Goal: Information Seeking & Learning: Compare options

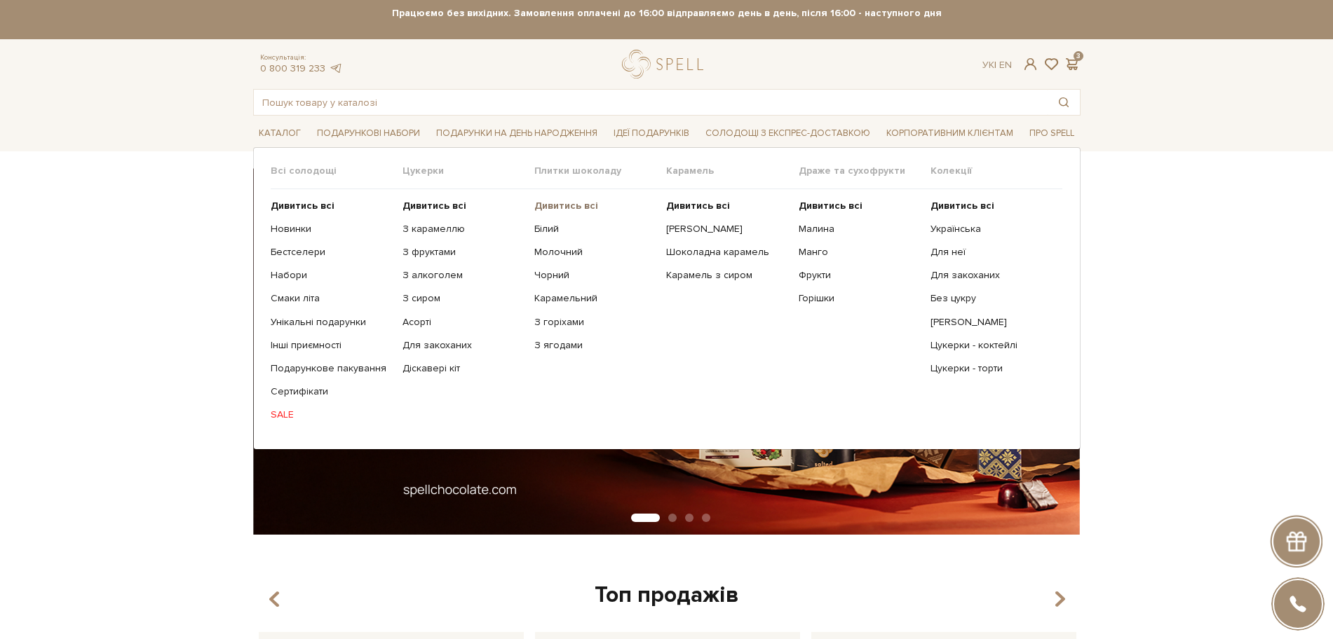
click at [560, 203] on b "Дивитись всі" at bounding box center [566, 206] width 64 height 12
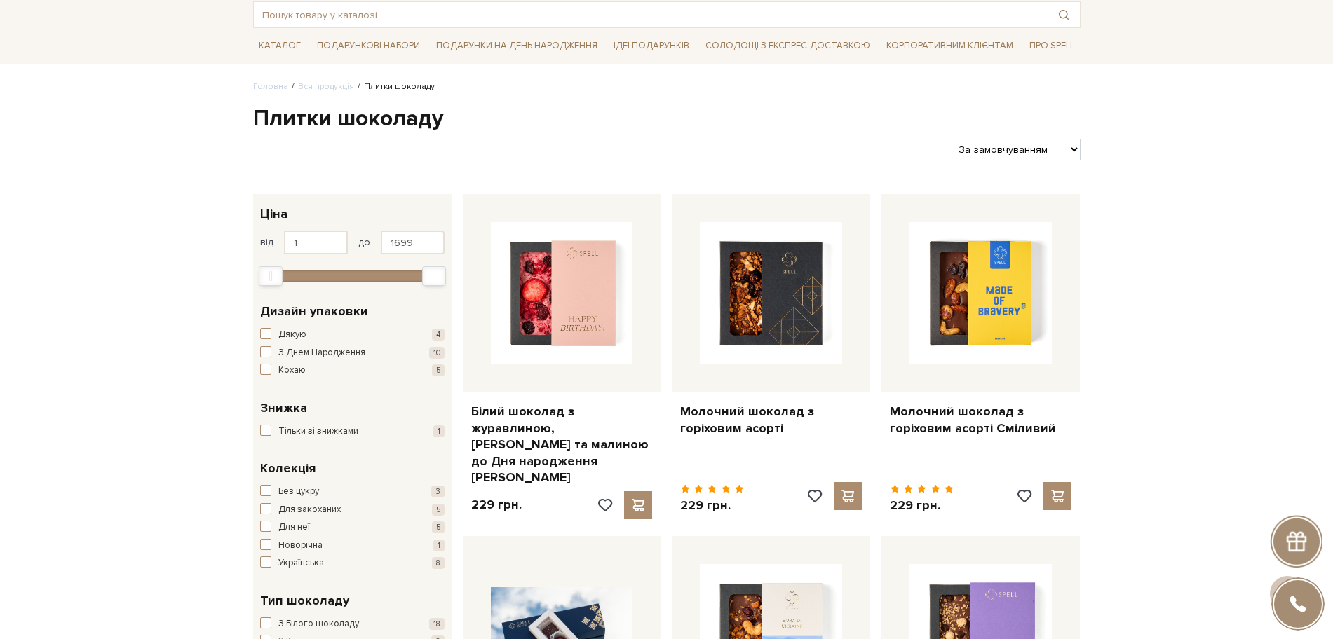
click at [970, 143] on select "За замовчуванням За Ціною (зростання) За Ціною (зменшення) Новинки За популярні…" at bounding box center [1015, 150] width 128 height 22
select select "https://spellchocolate.com/our-productions/plitki-shokoladu/?sort=p.price&order…"
click at [951, 139] on select "За замовчуванням За Ціною (зростання) За Ціною (зменшення) Новинки За популярні…" at bounding box center [1015, 150] width 128 height 22
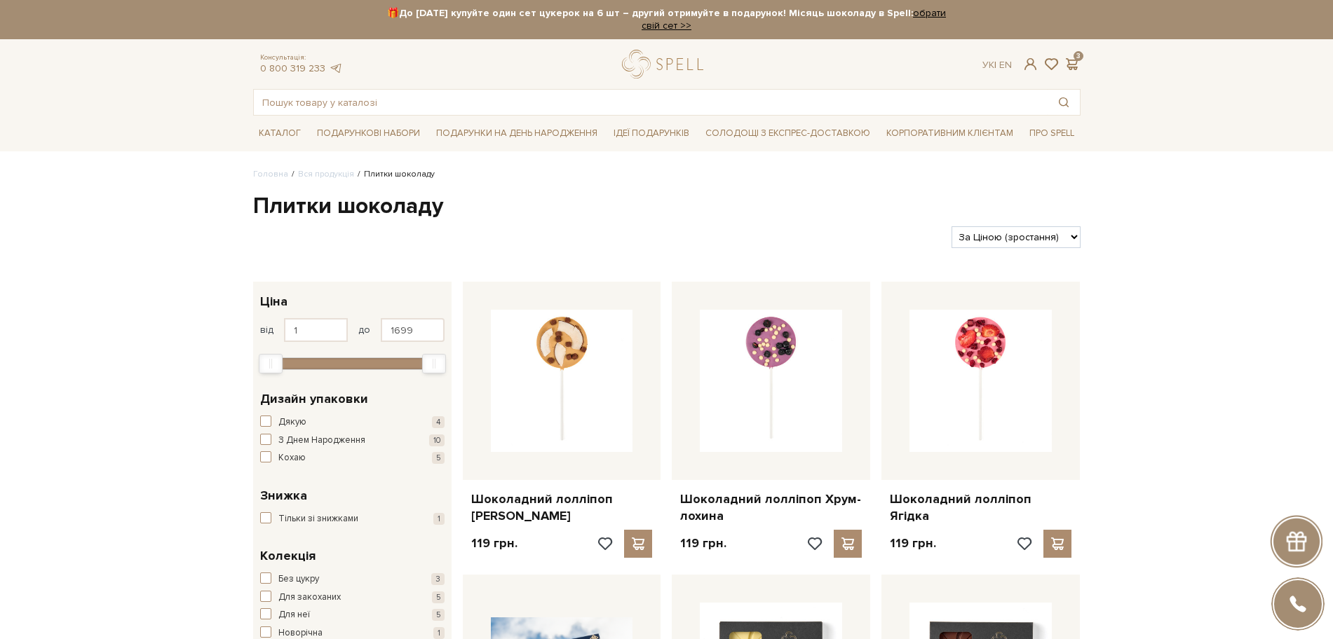
click at [1034, 232] on select "За замовчуванням За Ціною (зростання) За Ціною (зменшення) Новинки За популярні…" at bounding box center [1015, 237] width 128 height 22
select select "[URL][DOMAIN_NAME]"
click at [951, 226] on select "За замовчуванням За Ціною (зростання) За Ціною (зменшення) Новинки За популярні…" at bounding box center [1015, 237] width 128 height 22
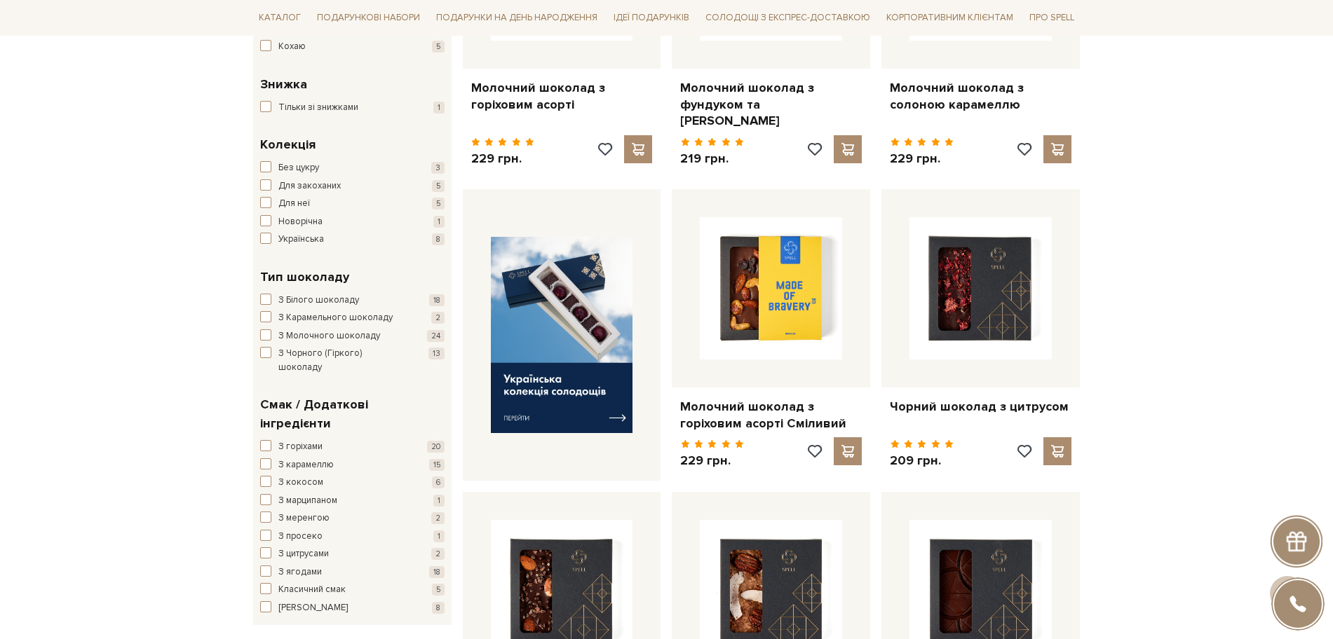
scroll to position [613, 0]
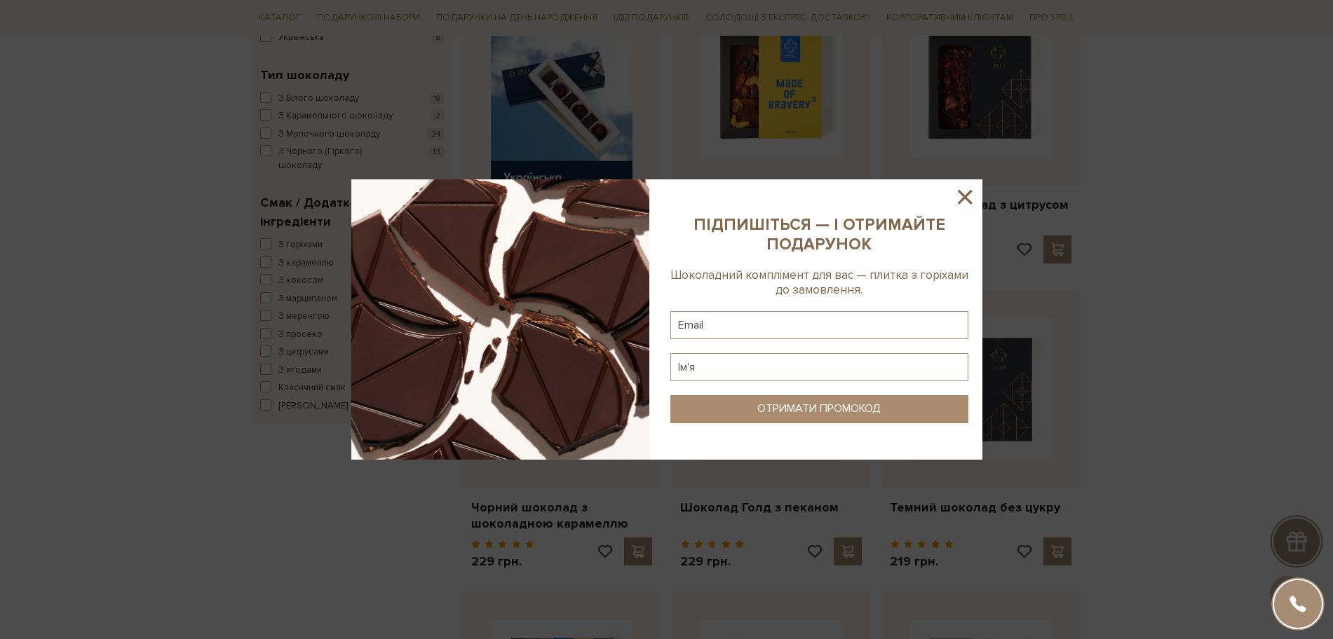
click at [973, 196] on icon at bounding box center [965, 197] width 24 height 24
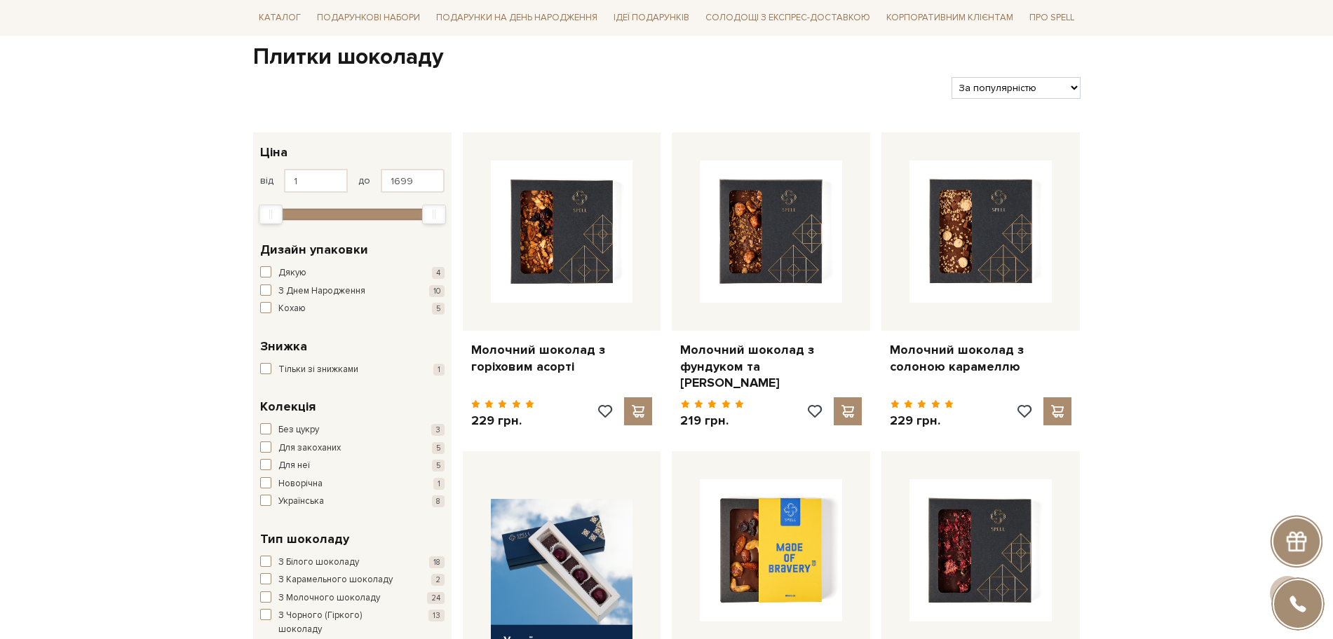
scroll to position [0, 0]
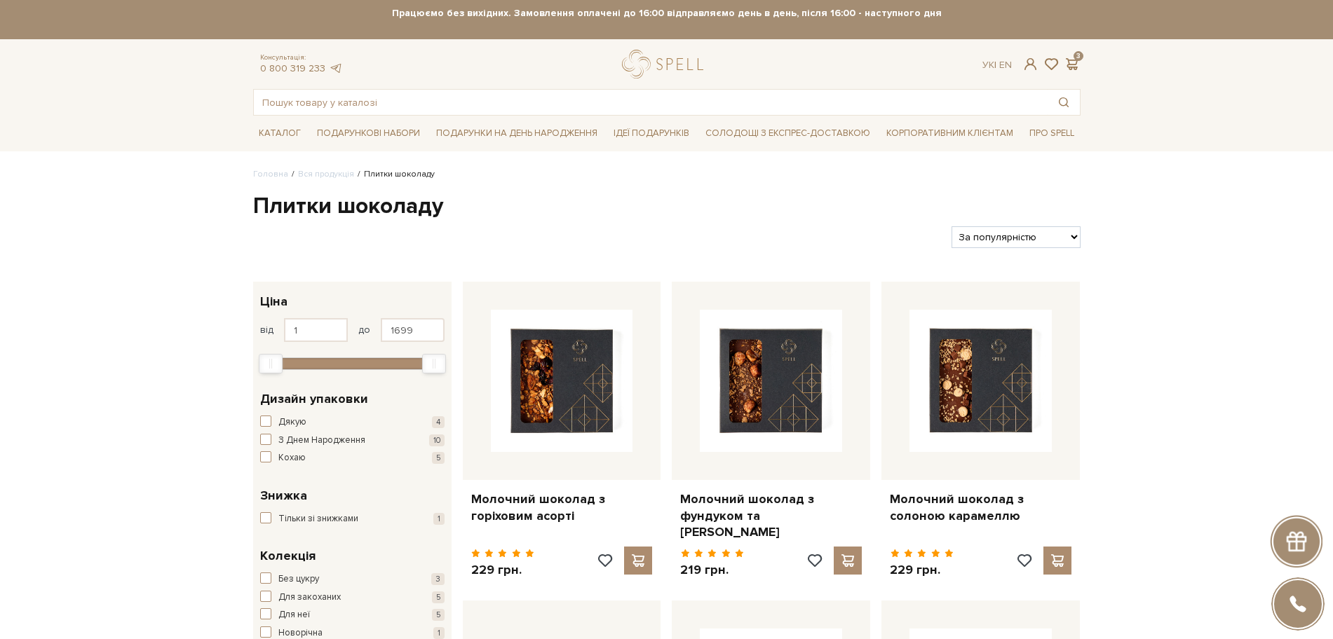
click at [1036, 236] on select "За замовчуванням За Ціною (зростання) За Ціною (зменшення) Новинки За популярні…" at bounding box center [1015, 237] width 128 height 22
select select "[URL][DOMAIN_NAME]"
click at [951, 226] on select "За замовчуванням За Ціною (зростання) За Ціною (зменшення) Новинки За популярні…" at bounding box center [1015, 237] width 128 height 22
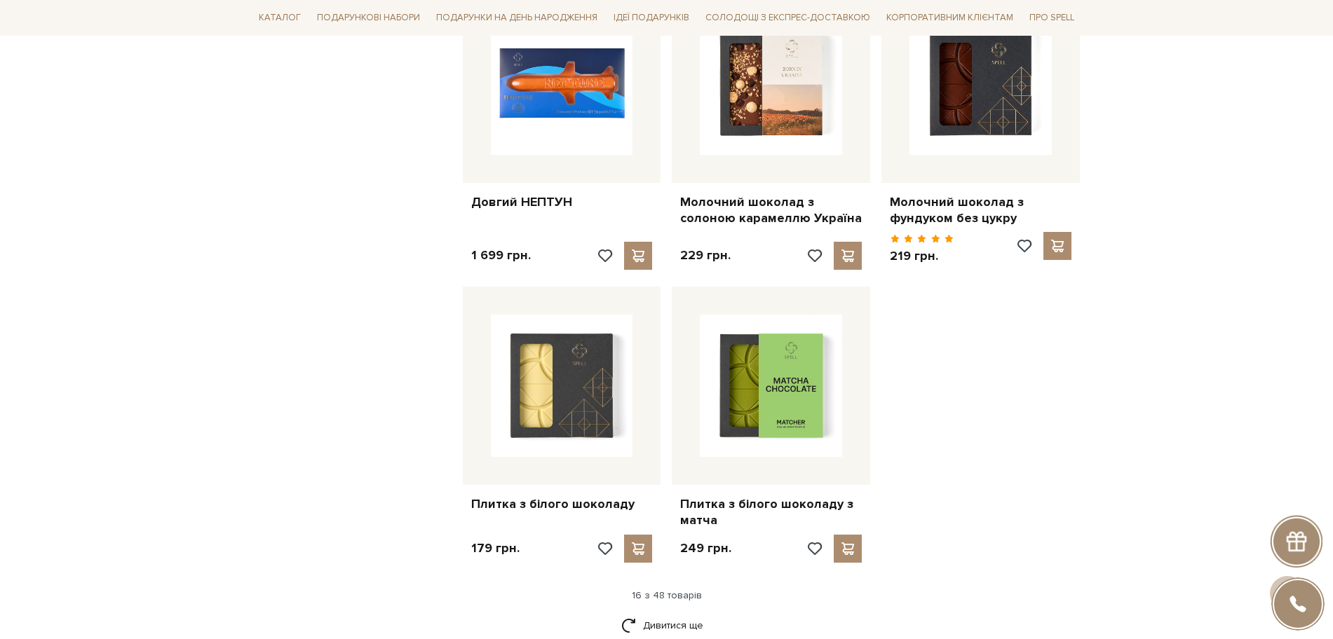
scroll to position [1753, 0]
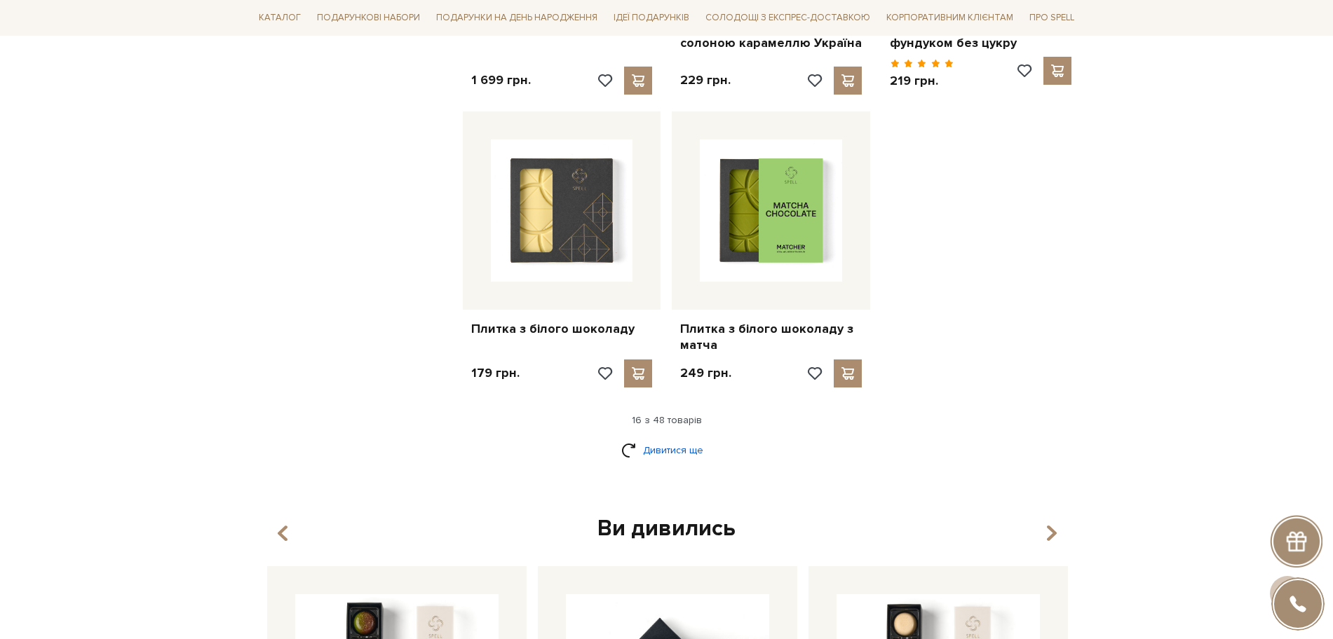
click at [671, 438] on link "Дивитися ще" at bounding box center [666, 450] width 91 height 25
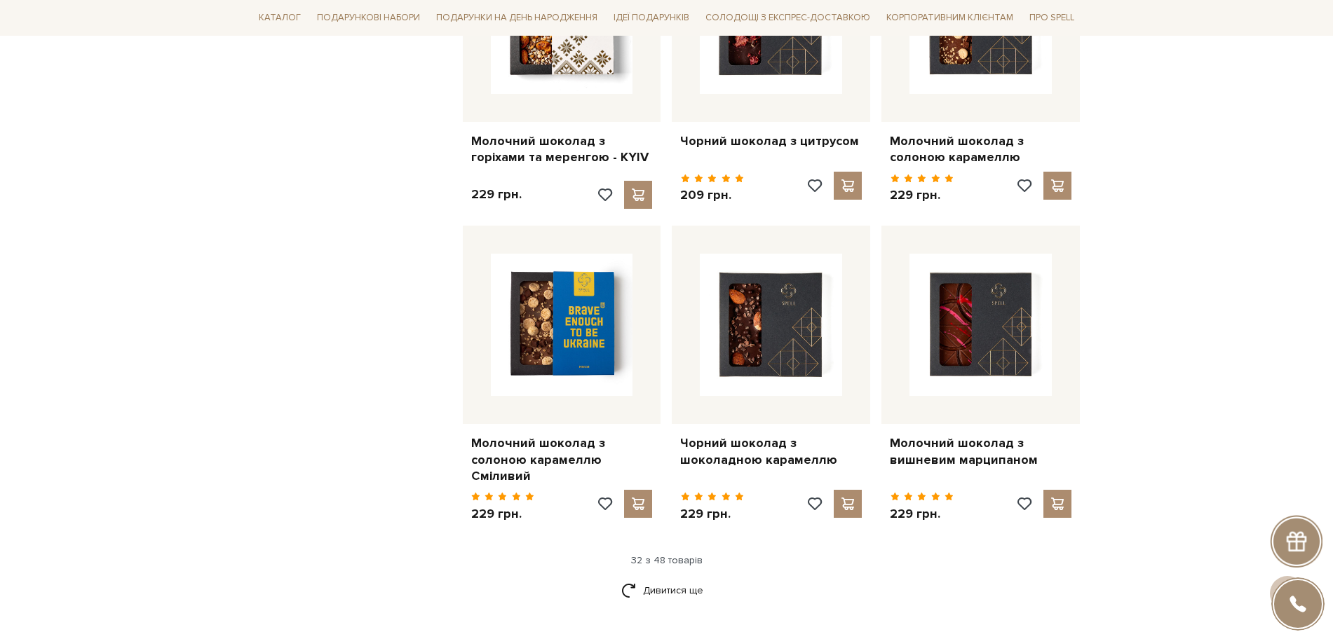
scroll to position [3155, 0]
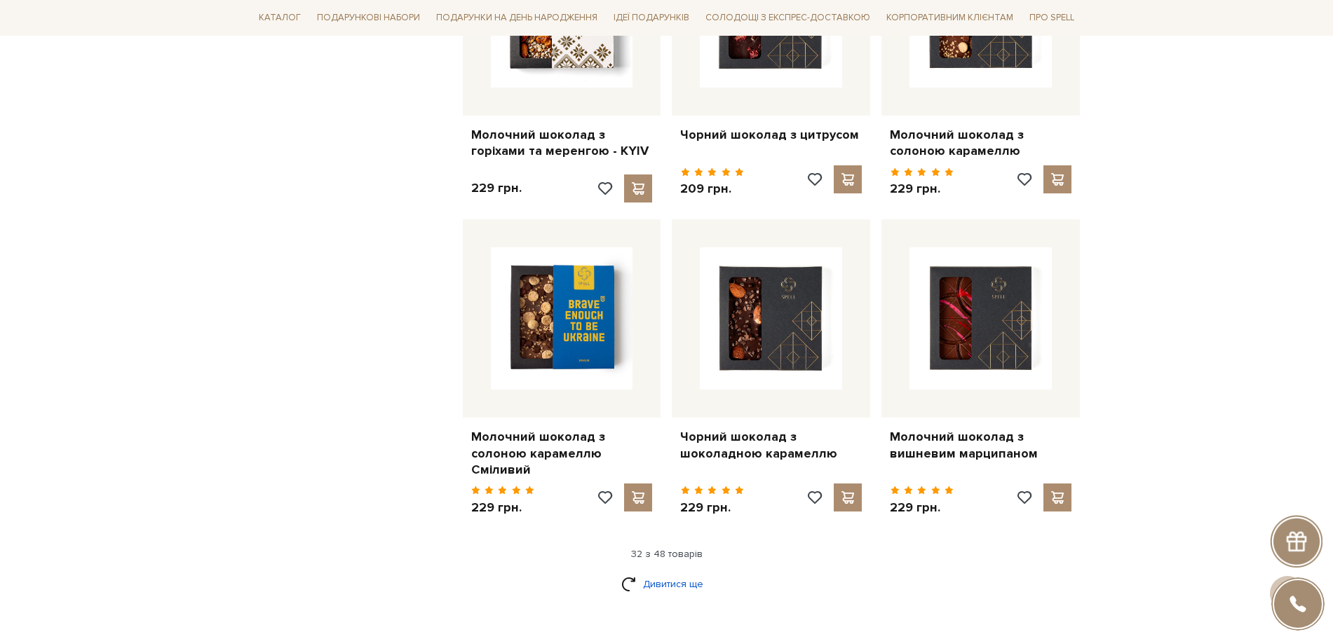
click at [646, 573] on link "Дивитися ще" at bounding box center [666, 584] width 91 height 25
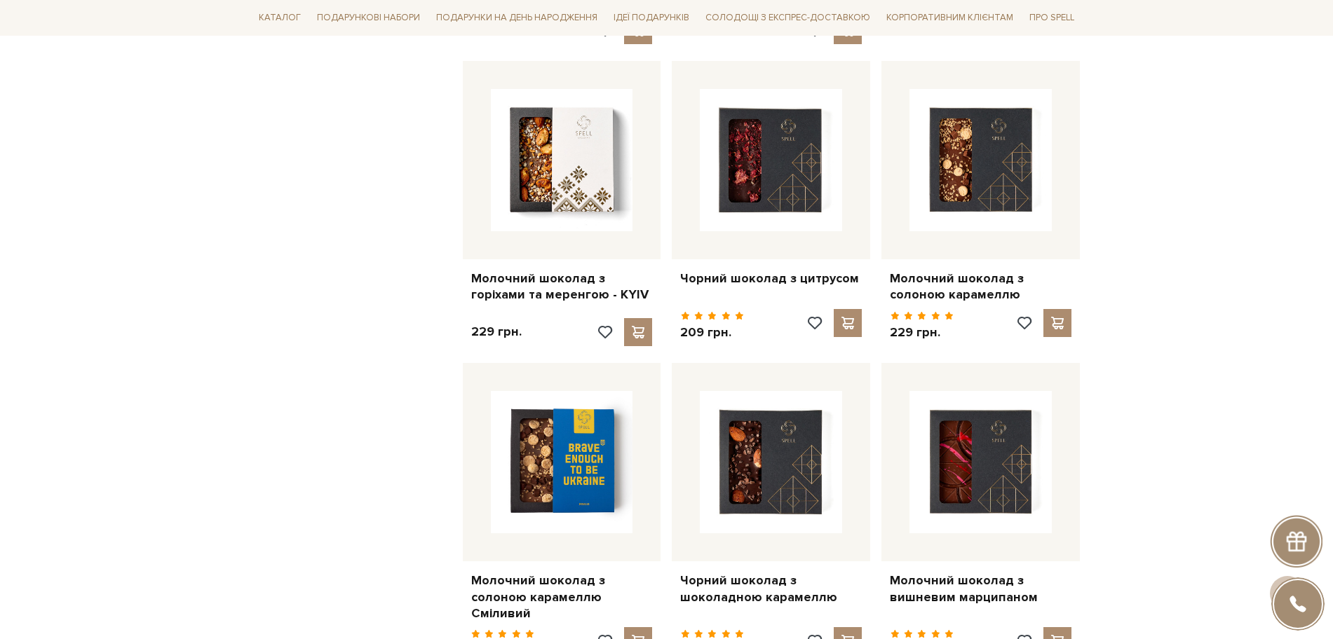
scroll to position [2979, 0]
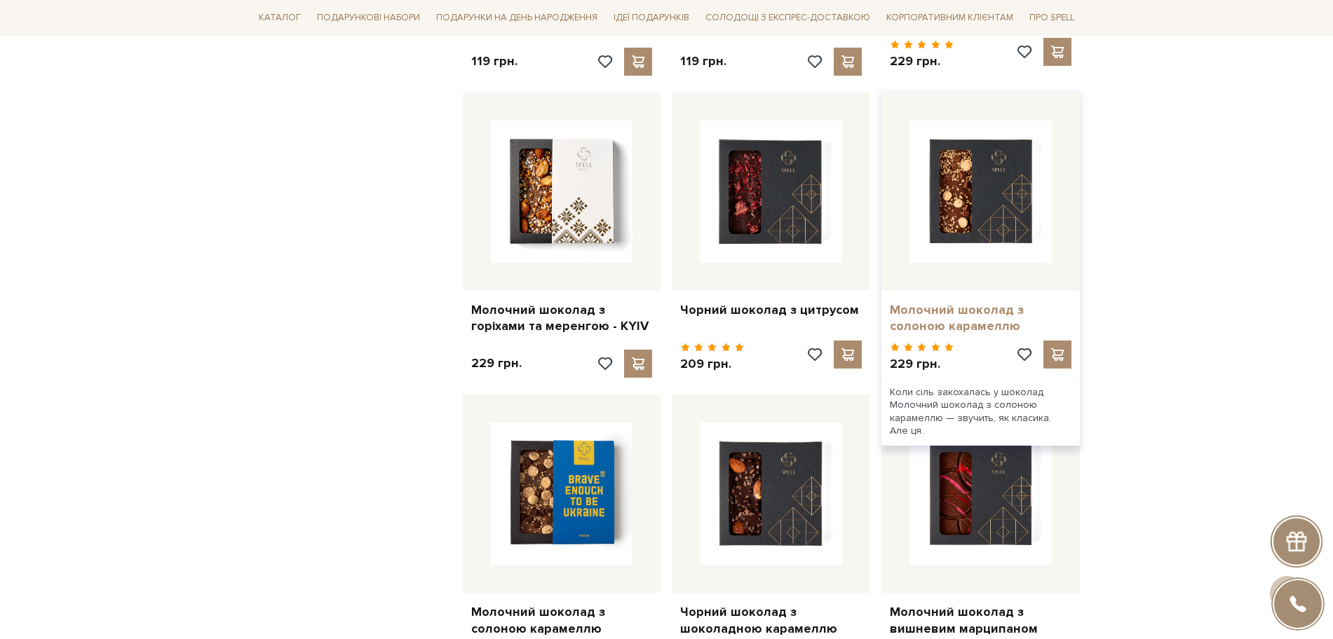
drag, startPoint x: 955, startPoint y: 306, endPoint x: 948, endPoint y: 311, distance: 8.2
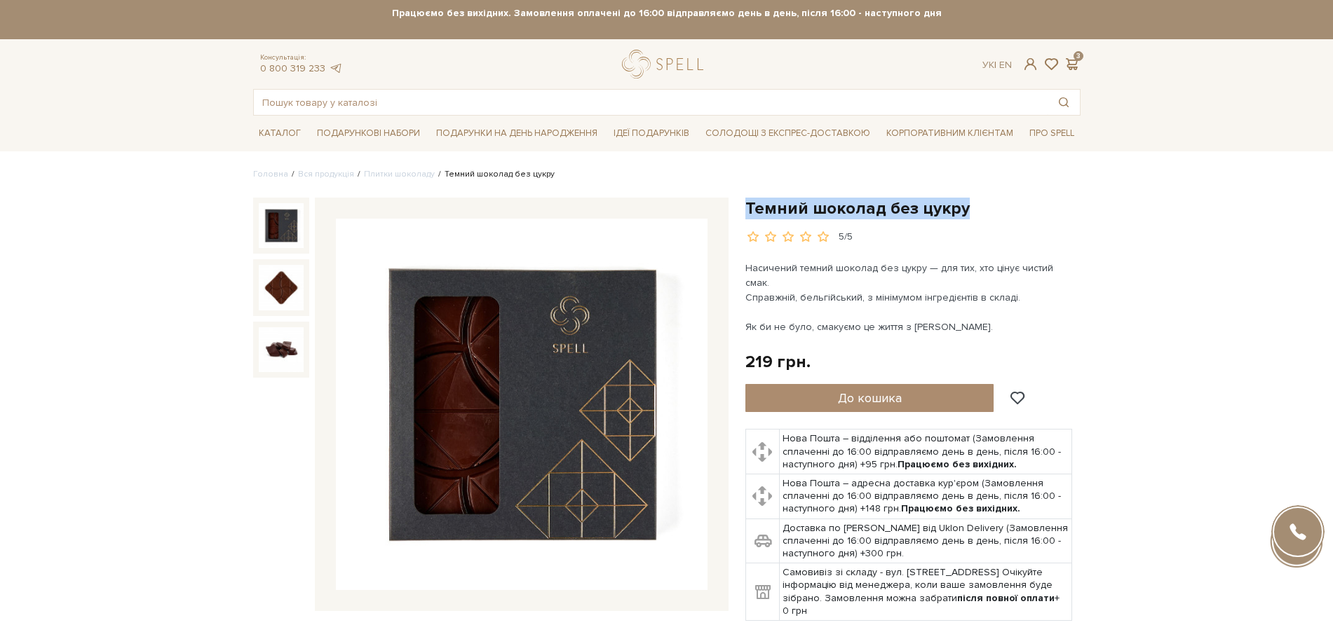
drag, startPoint x: 748, startPoint y: 203, endPoint x: 1035, endPoint y: 197, distance: 286.8
click at [1040, 198] on h1 "Темний шоколад без цукру" at bounding box center [912, 209] width 335 height 22
copy h1 "Темний шоколад без цукру"
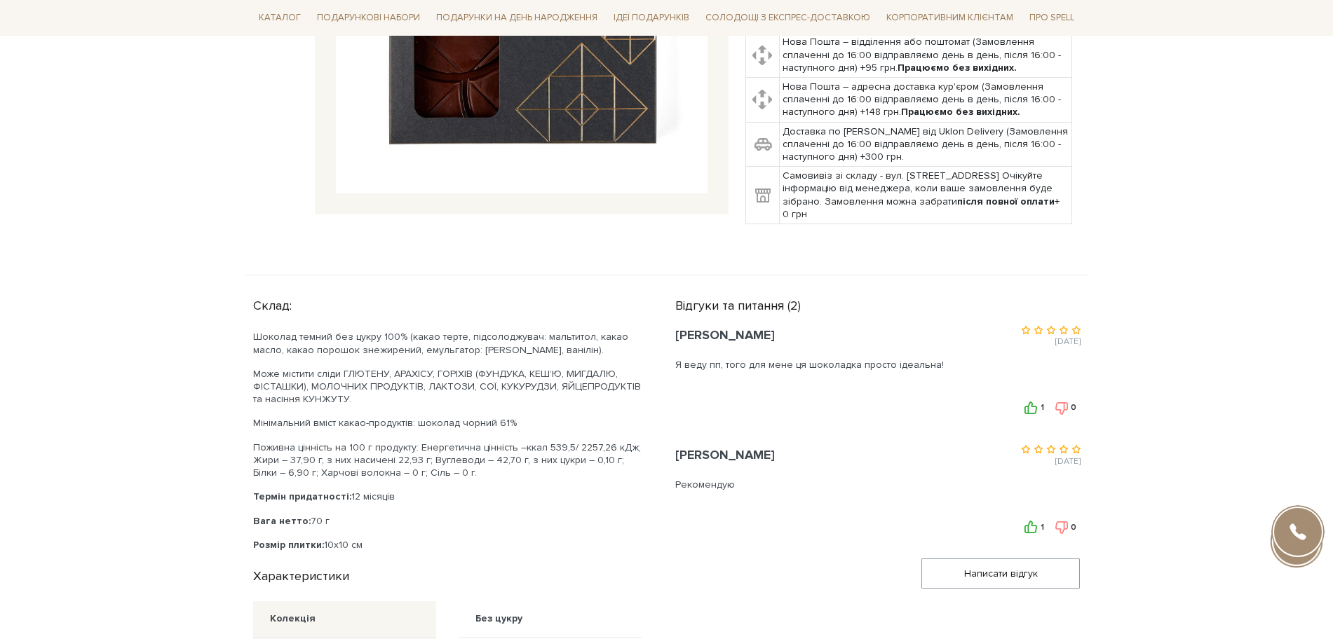
scroll to position [438, 0]
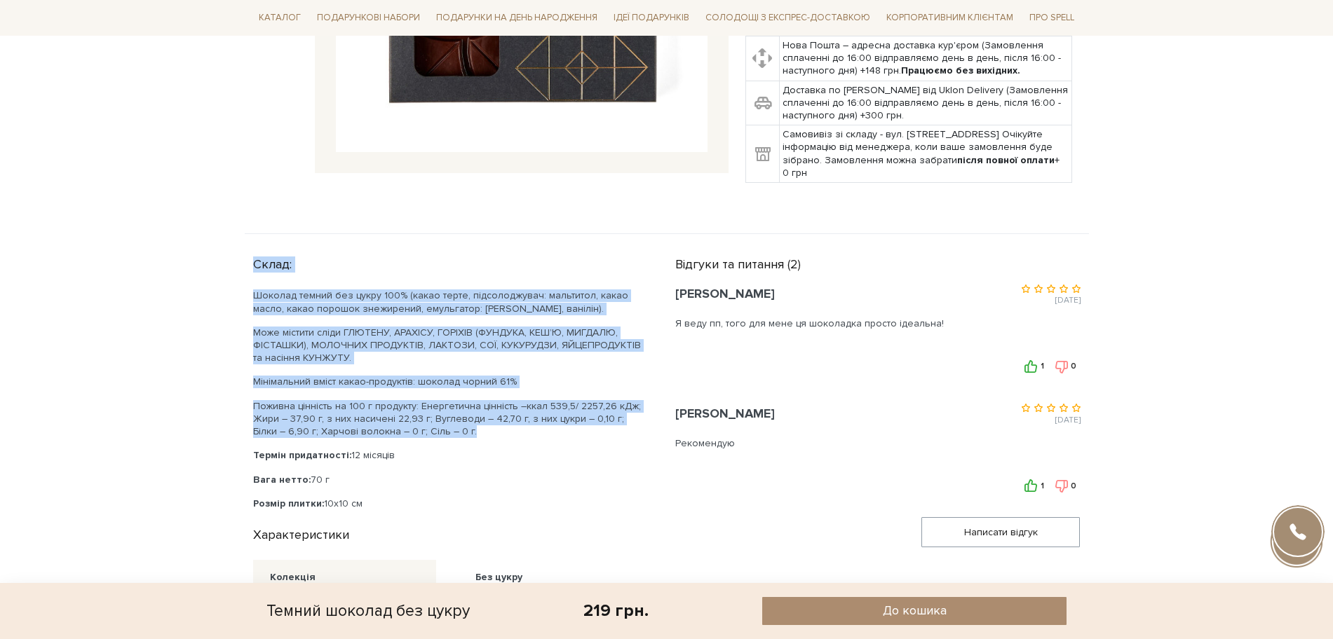
drag, startPoint x: 250, startPoint y: 252, endPoint x: 476, endPoint y: 423, distance: 283.4
click at [476, 423] on div "Склад: Шоколад темний без цукру 100% (какао терте, підсолоджувач: мальтитол, ка…" at bounding box center [456, 441] width 422 height 381
copy div "Склад: Шоколад темний без цукру 100% (какао терте, підсолоджувач: мальтитол, ка…"
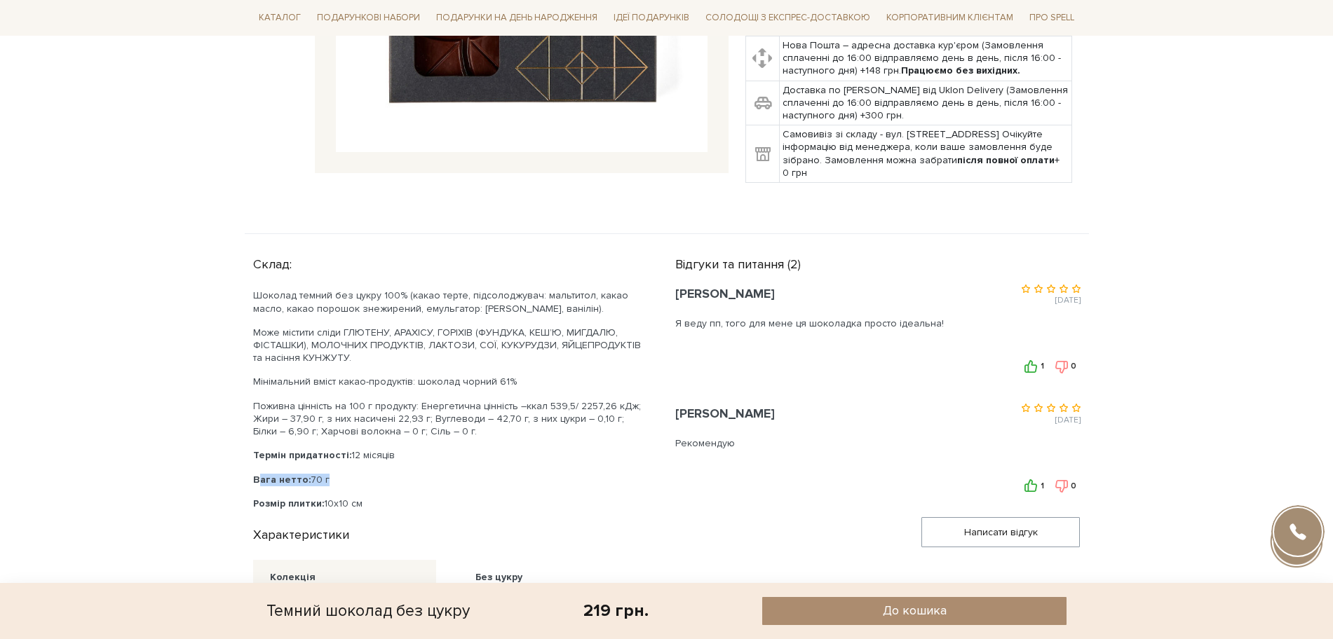
drag, startPoint x: 253, startPoint y: 472, endPoint x: 344, endPoint y: 472, distance: 91.1
click at [344, 474] on p "Вага нетто: 70 г" at bounding box center [447, 480] width 388 height 13
copy p "Вага нетто: 70 г"
drag, startPoint x: 253, startPoint y: 449, endPoint x: 403, endPoint y: 436, distance: 150.5
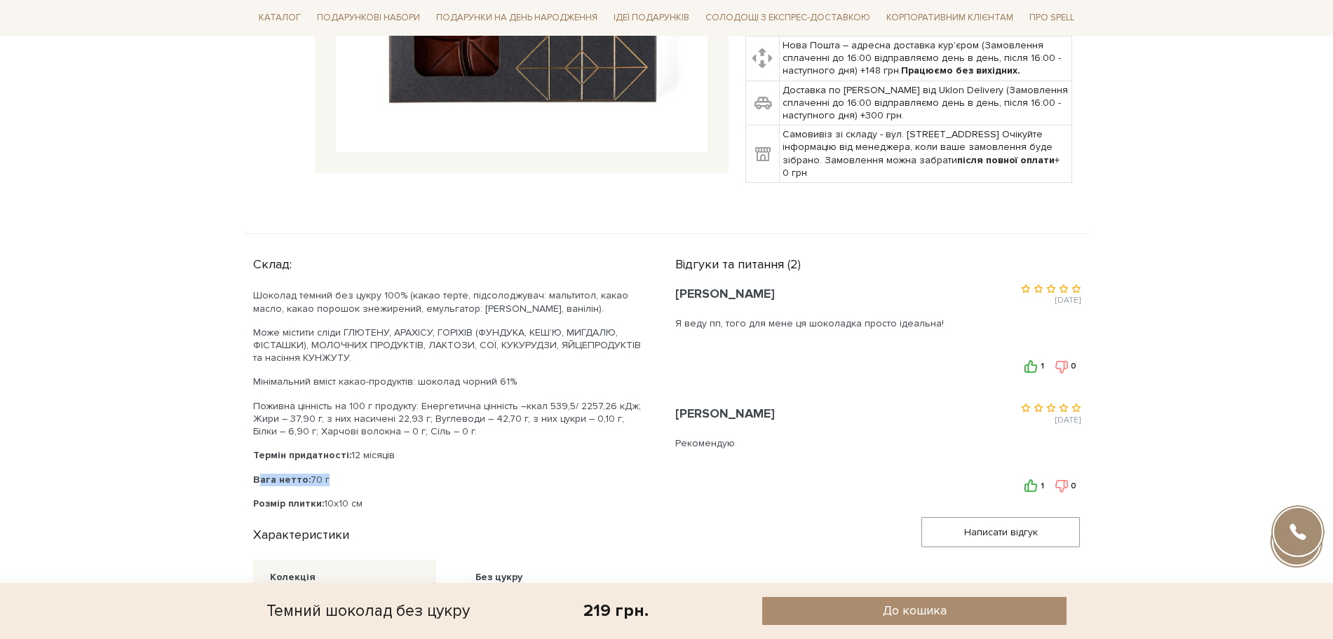
click at [403, 436] on div "Шоколад темний без цукру 100% (какао терте, підсолоджувач: мальтитол, какао мас…" at bounding box center [447, 400] width 388 height 220
copy p "Термін придатності: 12 місяців"
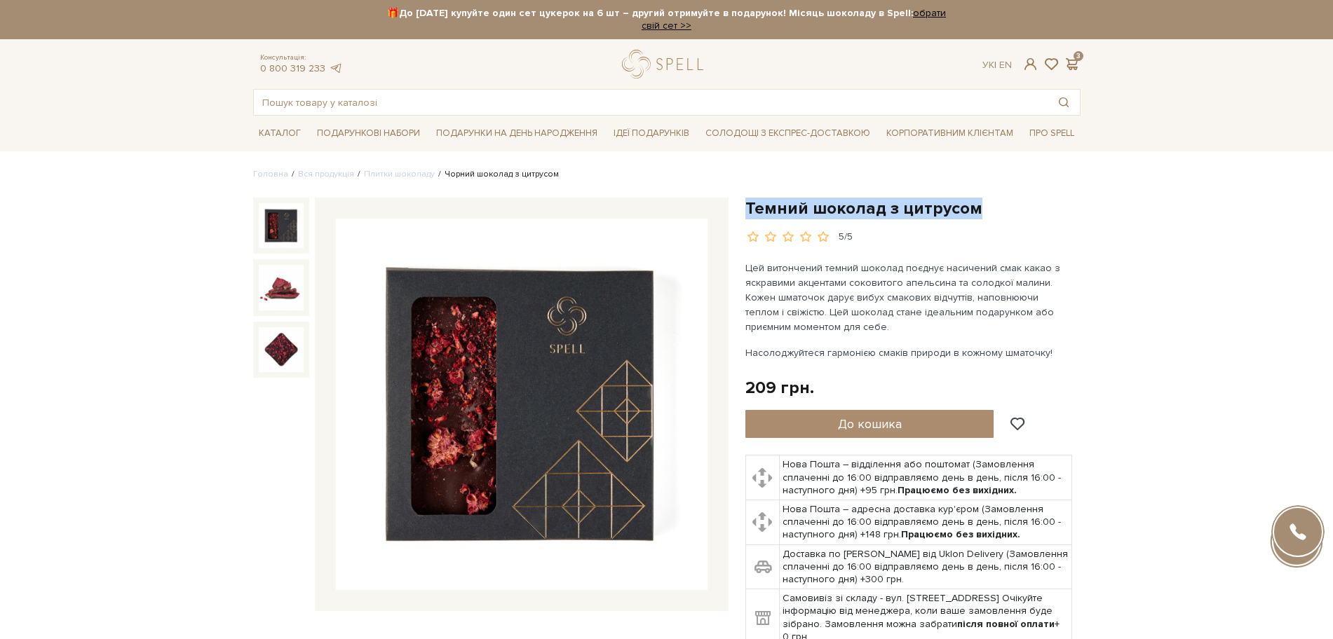
drag, startPoint x: 742, startPoint y: 205, endPoint x: 974, endPoint y: 212, distance: 231.4
click at [974, 212] on div "Темний шоколад з цитрусом 5/5" at bounding box center [913, 431] width 352 height 466
copy h1 "Темний шоколад з цитрусом"
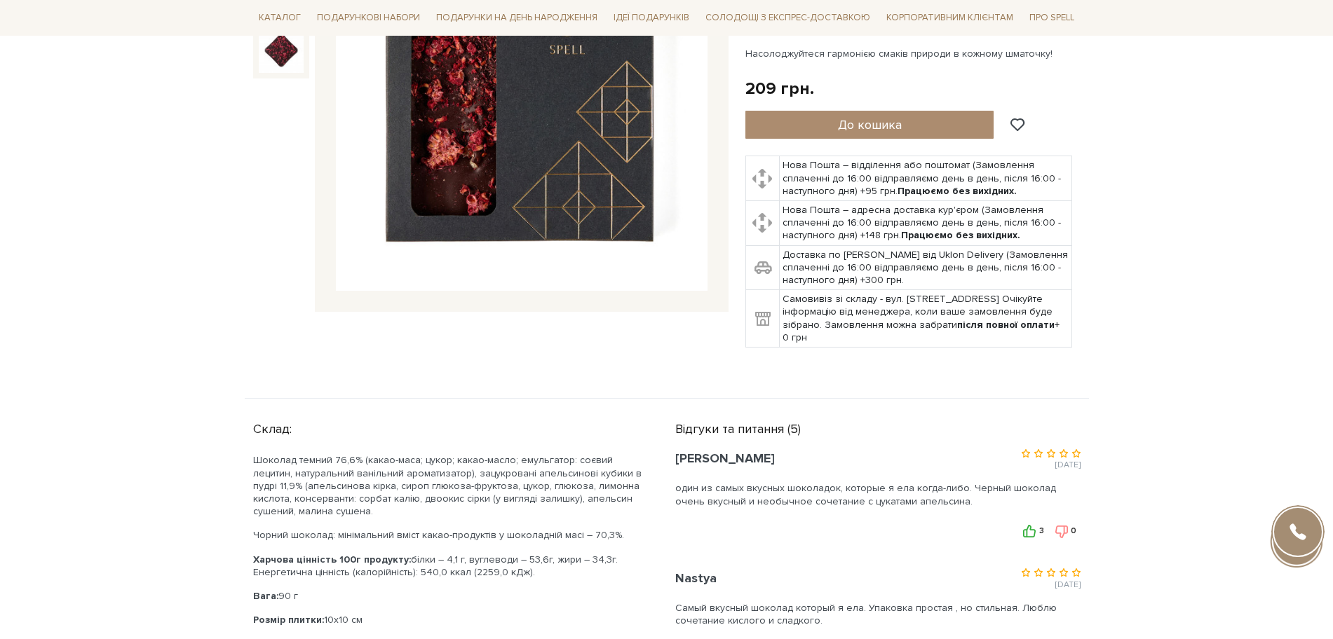
scroll to position [526, 0]
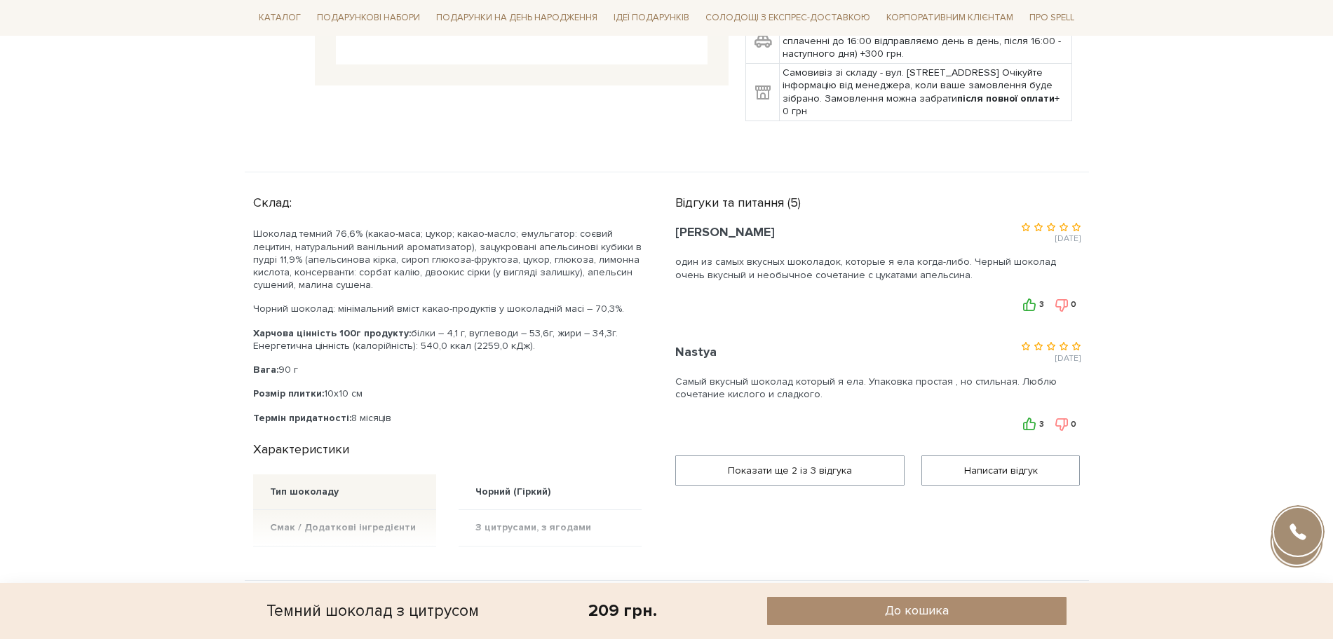
drag, startPoint x: 253, startPoint y: 202, endPoint x: 630, endPoint y: 345, distance: 403.3
click at [630, 345] on div "Склад: Шоколад темний 76,6% (какао-маса; цукор; какао-масло; емульгатор: соєвий…" at bounding box center [455, 307] width 405 height 236
copy div "Склад: Шоколад темний 76,6% (какао-маса; цукор; какао-масло; емульгатор: соєвий…"
drag, startPoint x: 258, startPoint y: 369, endPoint x: 294, endPoint y: 360, distance: 36.7
click at [291, 361] on div "Шоколад темний 76,6% (какао-маса; цукор; какао-масло; емульгатор: соєвий лецити…" at bounding box center [447, 326] width 388 height 196
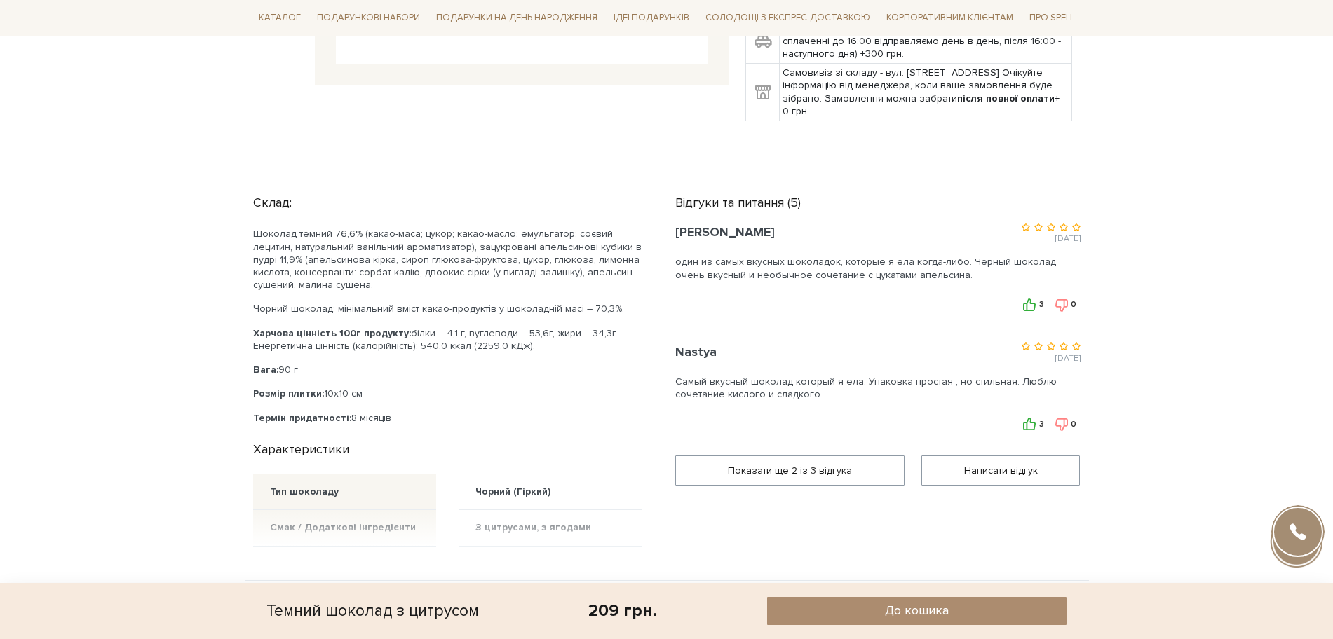
click at [311, 358] on div "Шоколад темний 76,6% (какао-маса; цукор; какао-масло; емульгатор: соєвий лецити…" at bounding box center [447, 326] width 388 height 196
drag, startPoint x: 254, startPoint y: 369, endPoint x: 308, endPoint y: 365, distance: 54.2
click at [308, 365] on p "Вага: 90 г" at bounding box center [447, 370] width 388 height 13
copy p "Вага: 90 г"
drag, startPoint x: 251, startPoint y: 419, endPoint x: 403, endPoint y: 410, distance: 152.4
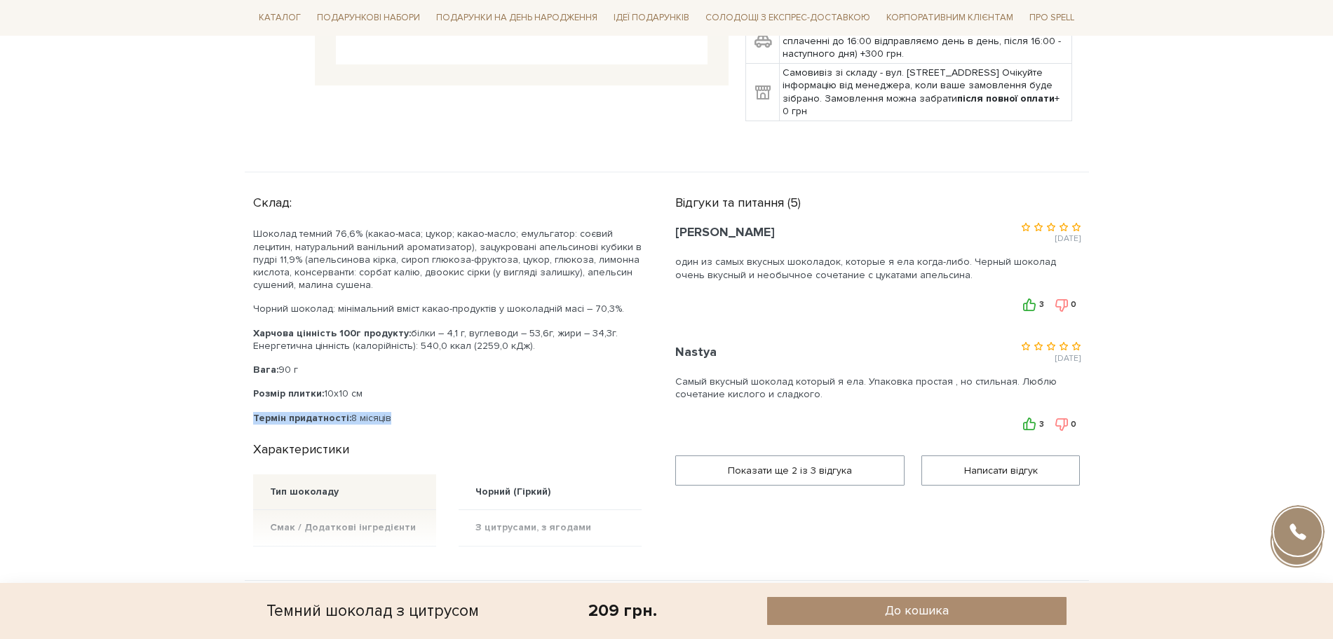
click at [403, 410] on div "Склад: Шоколад темний 76,6% (какао-маса; цукор; какао-масло; емульгатор: соєвий…" at bounding box center [456, 367] width 422 height 357
copy p "Термін придатності: 8 місяців"
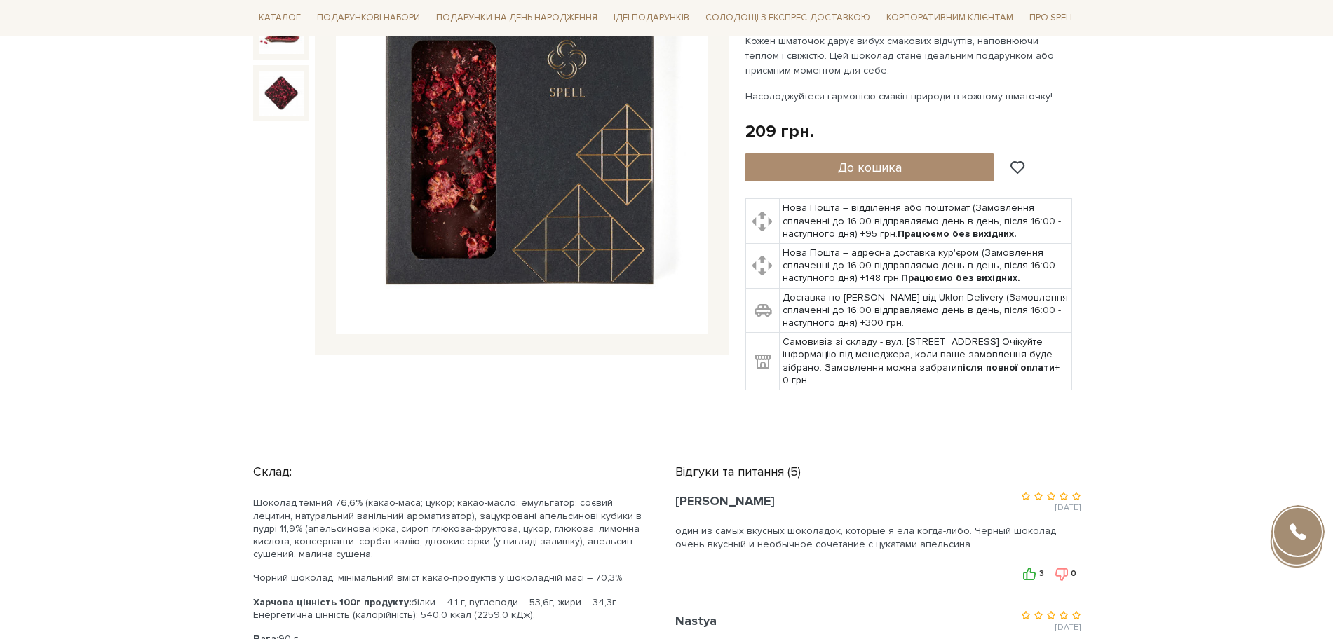
scroll to position [175, 0]
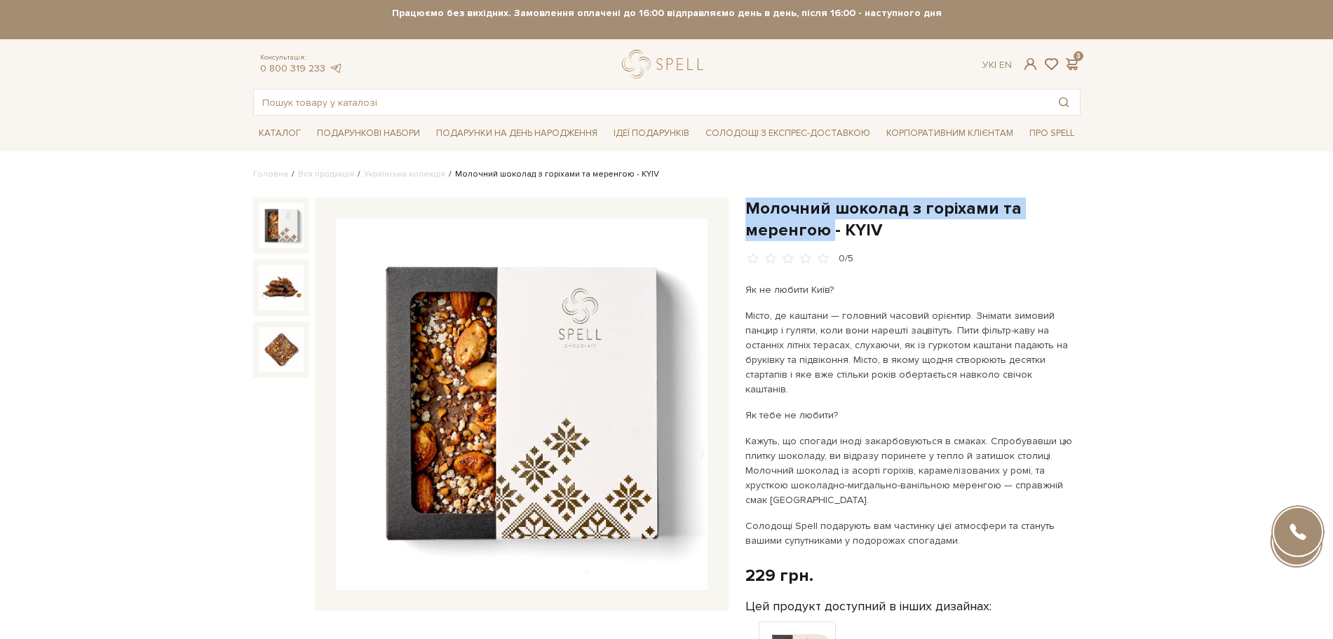
drag, startPoint x: 747, startPoint y: 203, endPoint x: 831, endPoint y: 233, distance: 88.7
click at [831, 233] on h1 "Молочний шоколад з горіхами та меренгою - KYIV" at bounding box center [912, 219] width 335 height 43
copy h1 "Молочний шоколад з горіхами та меренгою"
click at [287, 221] on img at bounding box center [281, 225] width 45 height 45
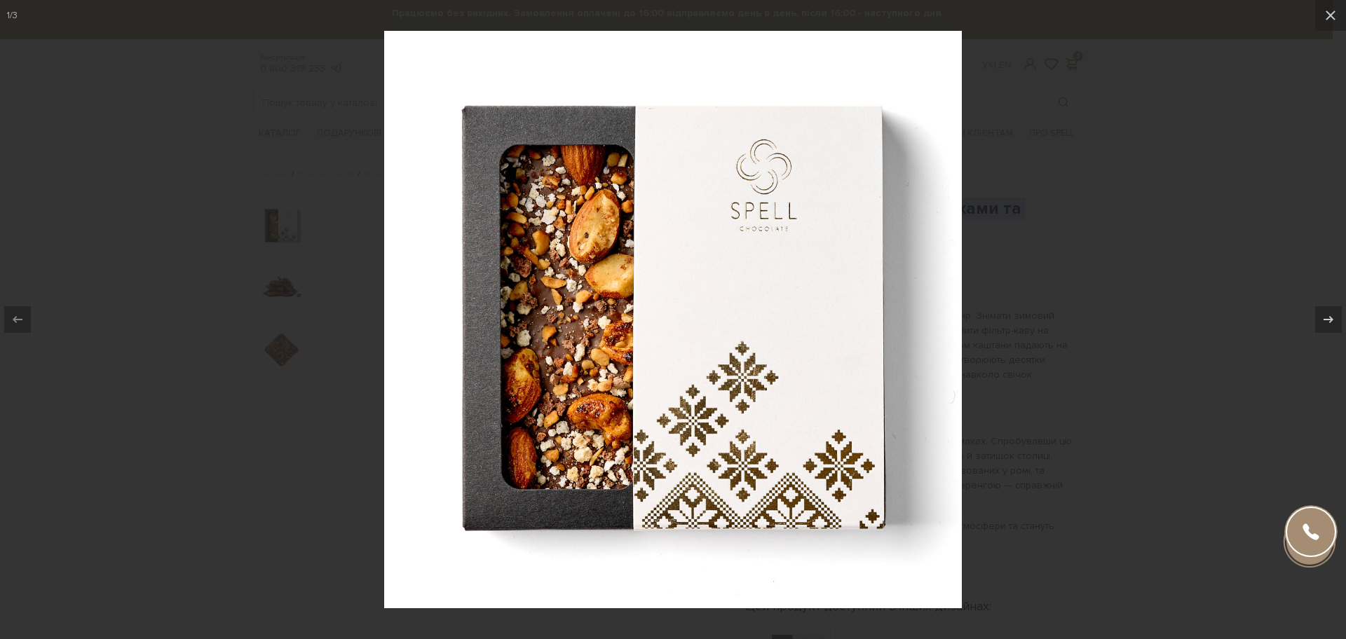
drag, startPoint x: 707, startPoint y: 325, endPoint x: 1220, endPoint y: 201, distance: 527.8
click at [1220, 201] on div at bounding box center [673, 319] width 1346 height 639
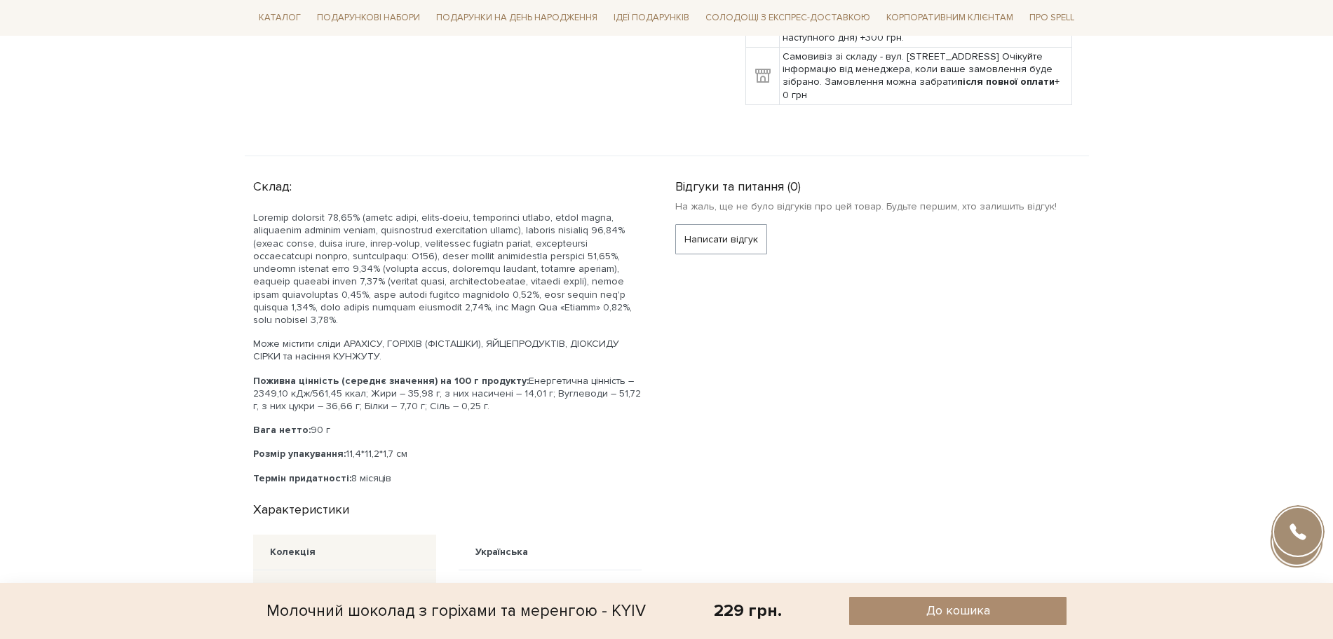
scroll to position [876, 0]
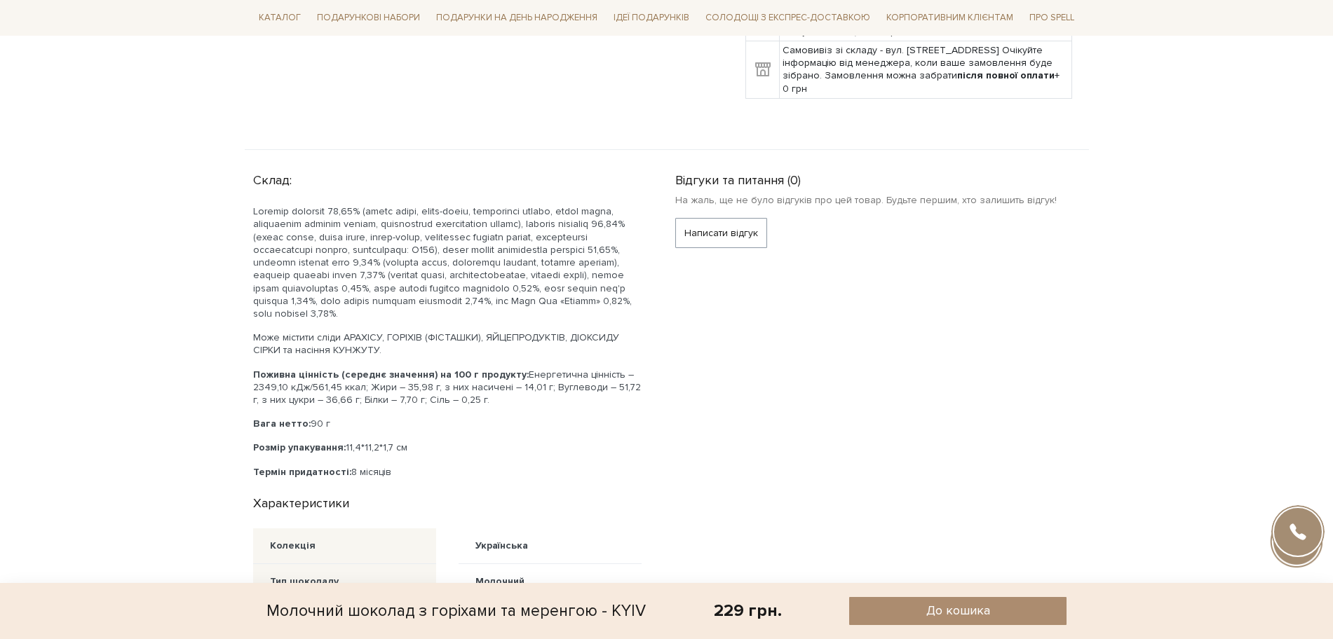
drag, startPoint x: 254, startPoint y: 165, endPoint x: 494, endPoint y: 387, distance: 326.4
click at [494, 387] on div "Склад: Може містити сліди АРАХІСУ, ГОРІХІВ (ФІСТАШКИ), ЯЙЦЕПРОДУКТІВ, ДІОКСИДУ …" at bounding box center [455, 323] width 405 height 312
copy div "Склад: Шоколад молочний 47,87% (цукор білий, какао-масло, молокосухе цільне, ка…"
drag, startPoint x: 254, startPoint y: 457, endPoint x: 396, endPoint y: 461, distance: 142.3
click at [396, 466] on p "Термін придатності: 8 місяців" at bounding box center [447, 472] width 388 height 13
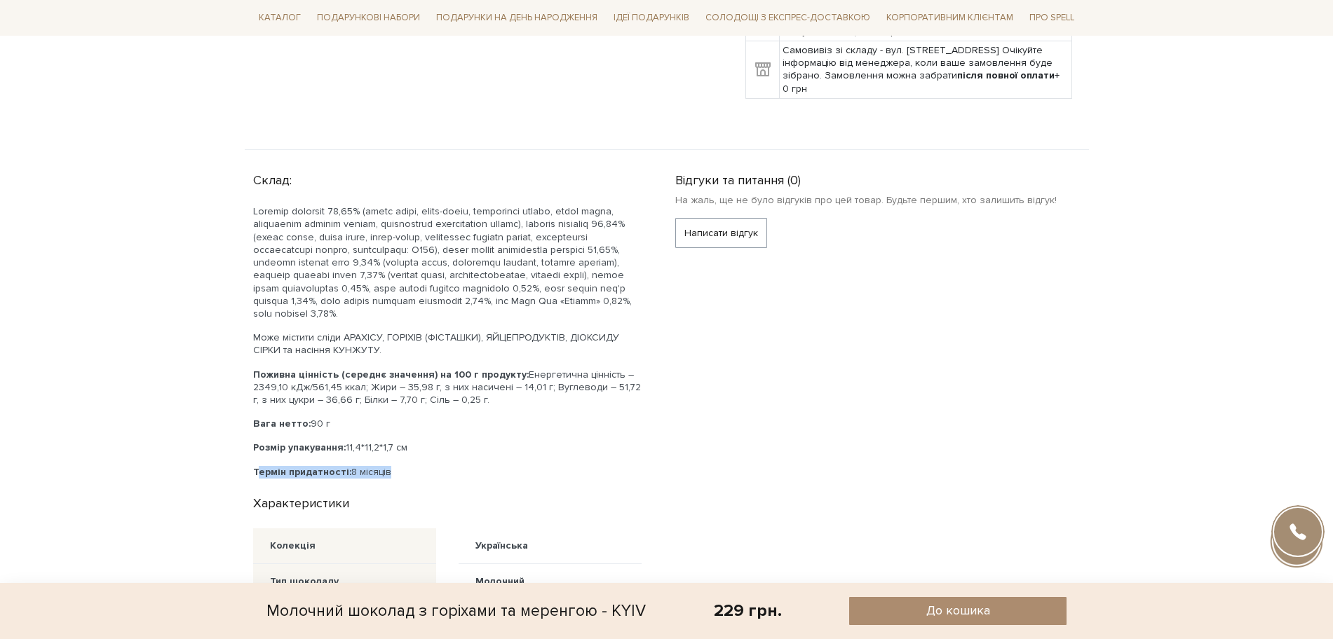
copy p "Термін придатності: 8 місяців"
drag, startPoint x: 254, startPoint y: 407, endPoint x: 327, endPoint y: 411, distance: 73.1
click at [327, 418] on p "Вага нетто: 90 г" at bounding box center [447, 424] width 388 height 13
copy p "Вага нетто: 90 г"
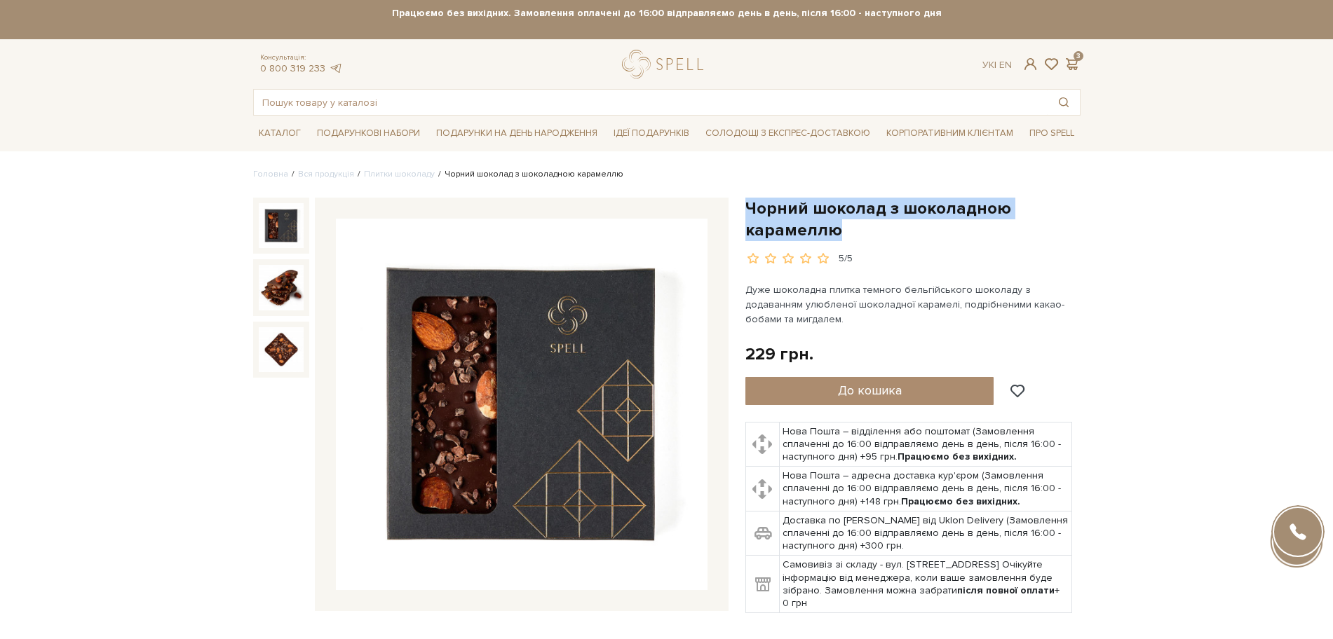
drag, startPoint x: 745, startPoint y: 205, endPoint x: 846, endPoint y: 222, distance: 102.3
click at [846, 222] on h1 "Чорний шоколад з шоколадною карамеллю" at bounding box center [912, 219] width 335 height 43
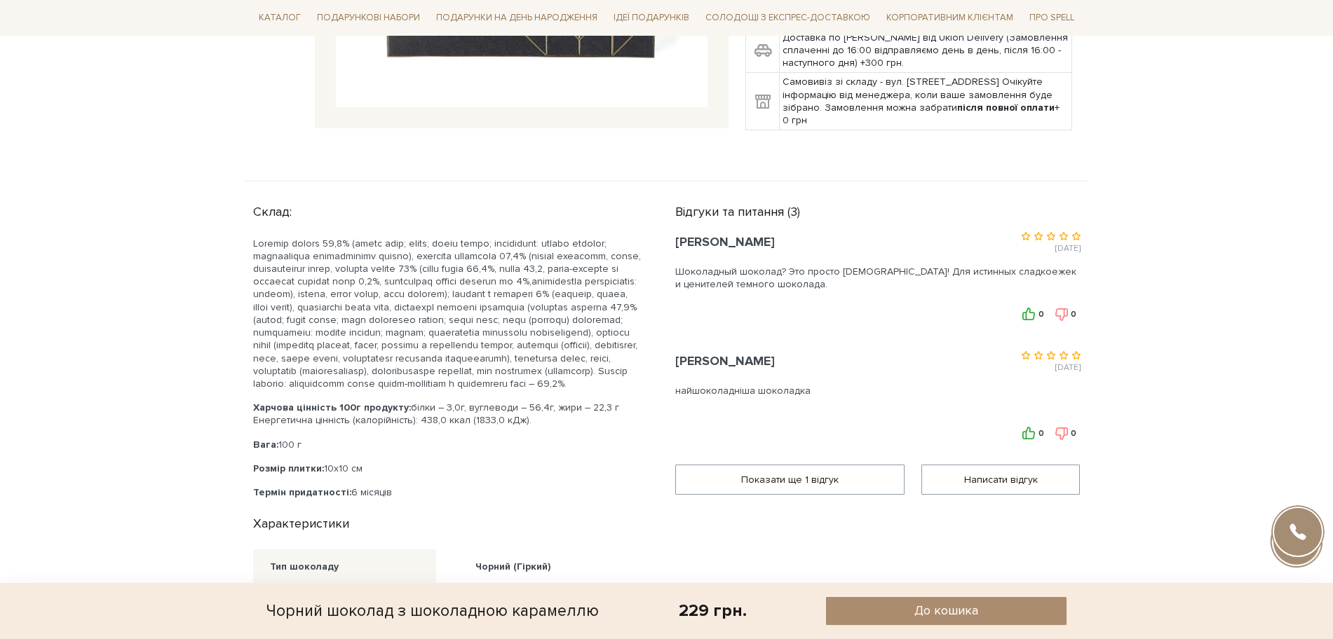
scroll to position [526, 0]
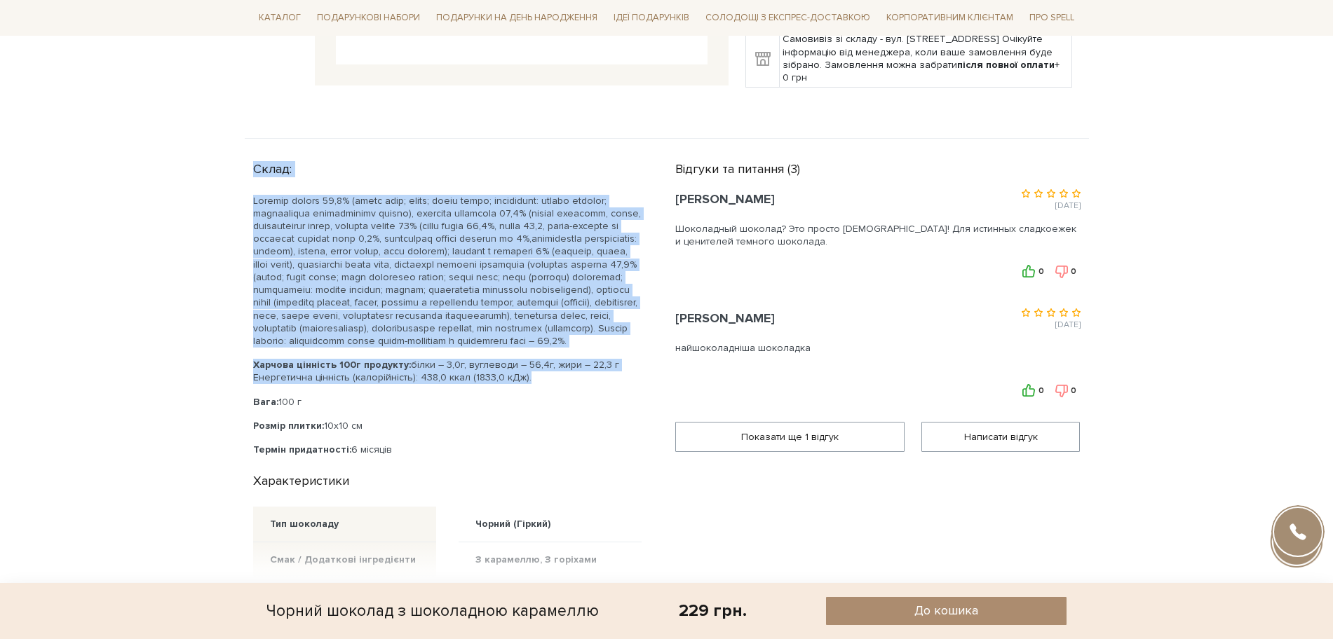
drag, startPoint x: 252, startPoint y: 171, endPoint x: 524, endPoint y: 393, distance: 351.3
click at [524, 393] on div "Склад: Харчова цінність 100г продукту: білки – 3,0г, вуглеводи – 56,4г, жири – …" at bounding box center [456, 367] width 422 height 423
copy div "Склад: Шоколад темний 63,6% (какао маса; цукор; какао масло; емульгатор: соєвый…"
drag, startPoint x: 254, startPoint y: 459, endPoint x: 402, endPoint y: 463, distance: 147.3
click at [402, 456] on p "Термін придатності: 6 місяців" at bounding box center [447, 450] width 388 height 13
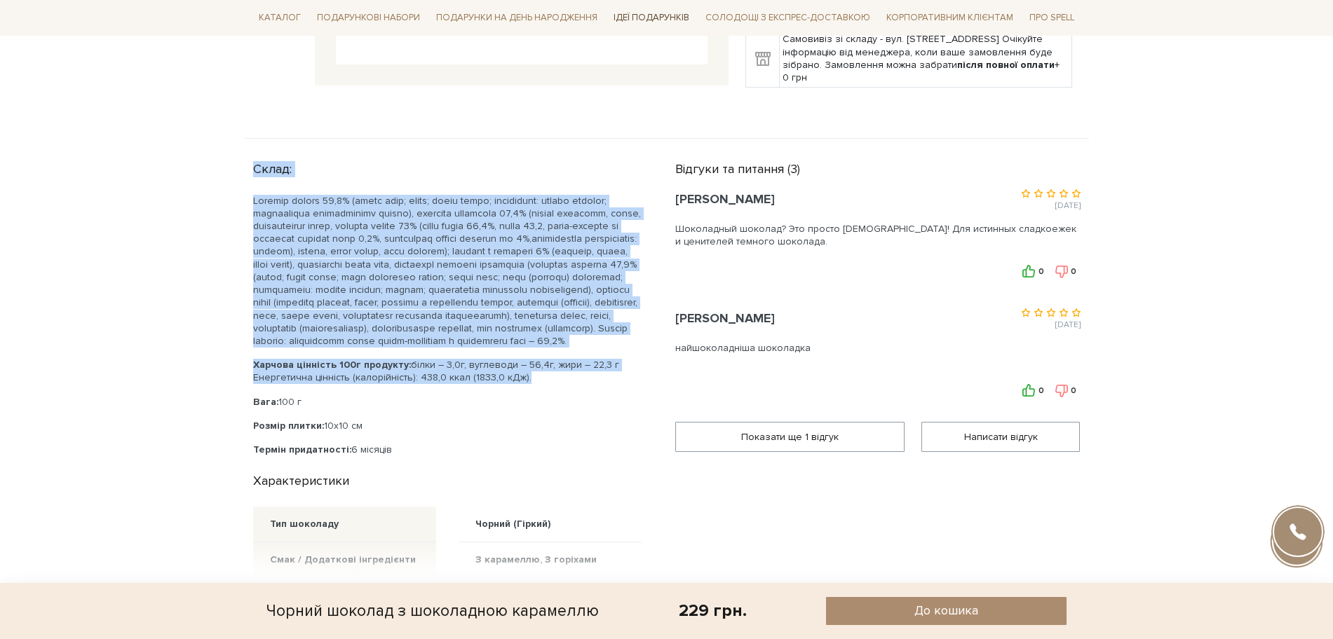
copy p "Термін придатності: 6 місяців"
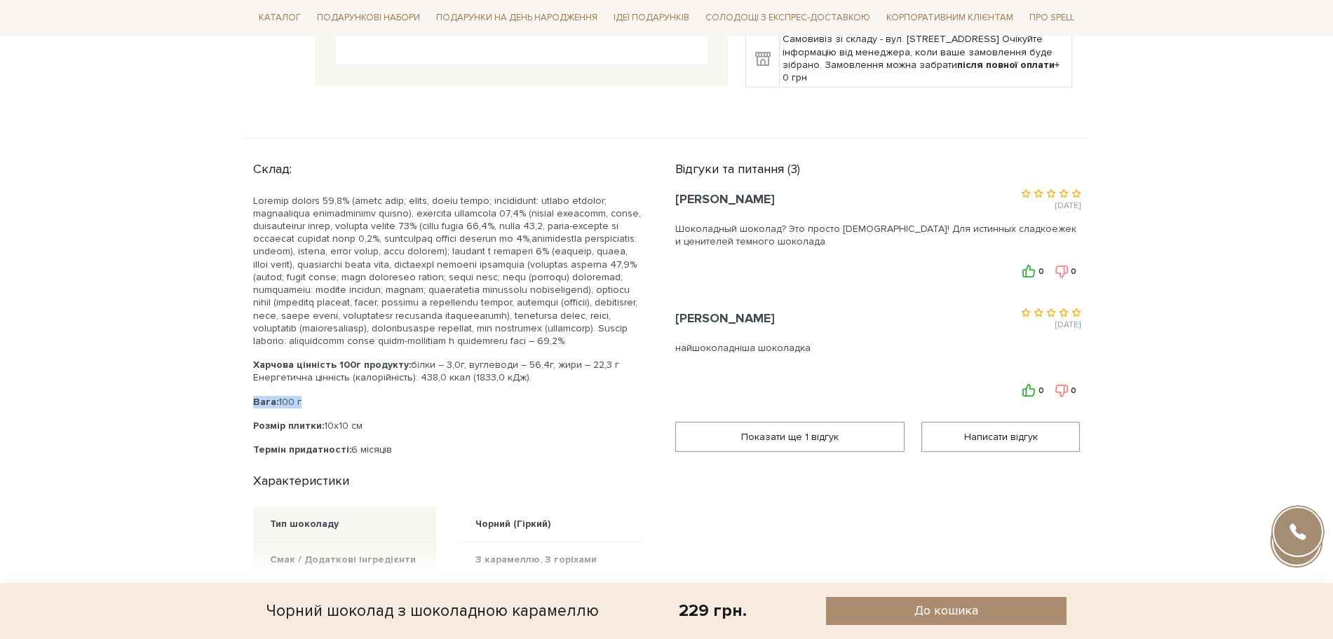
drag, startPoint x: 253, startPoint y: 415, endPoint x: 302, endPoint y: 418, distance: 49.2
click at [302, 409] on p "Вага: 100 г" at bounding box center [447, 402] width 388 height 13
copy p "Вага: 100 г"
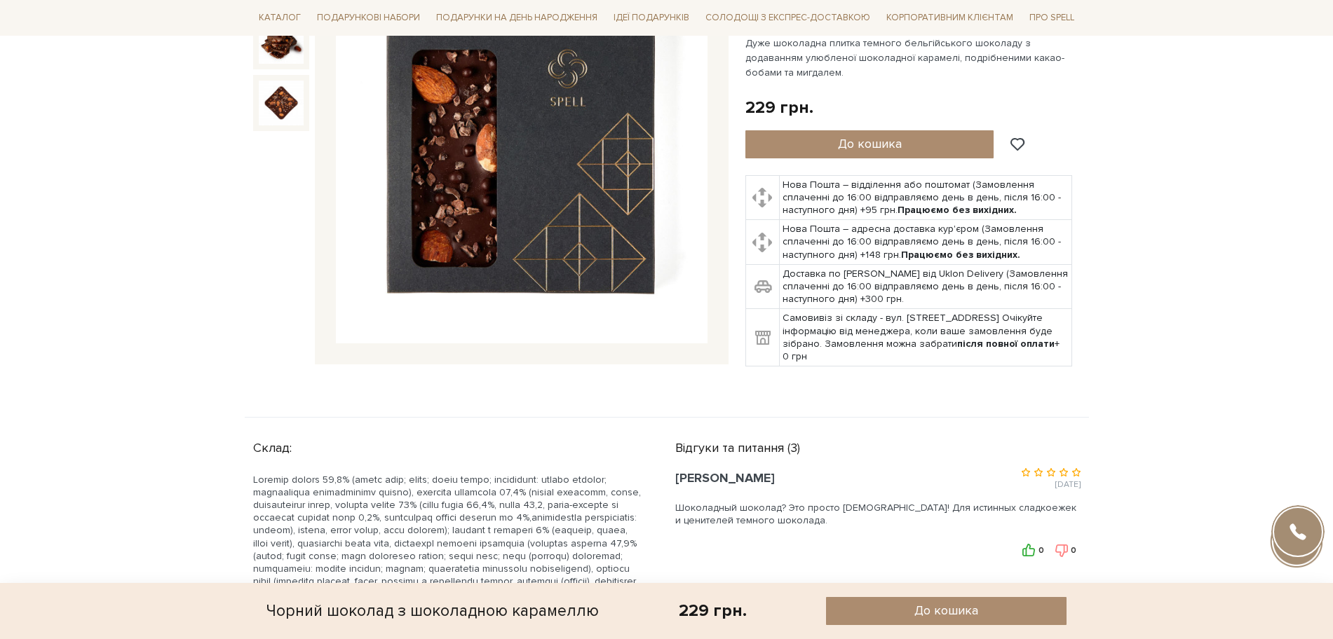
scroll to position [88, 0]
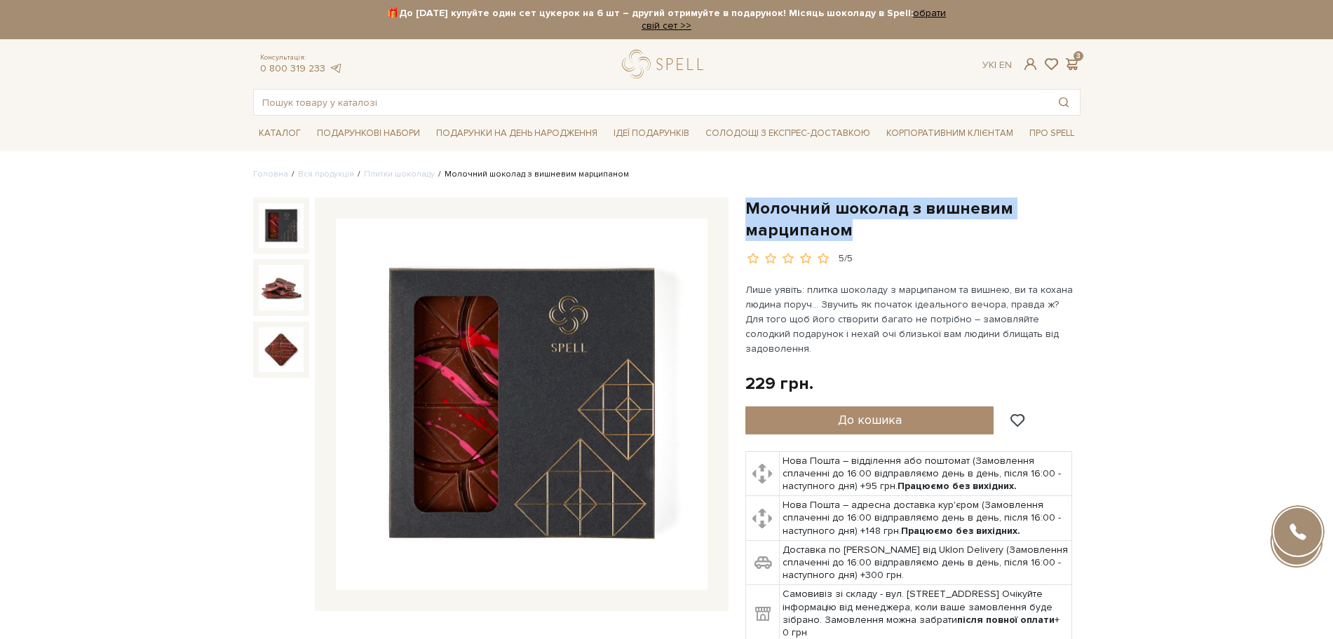
drag, startPoint x: 749, startPoint y: 205, endPoint x: 843, endPoint y: 228, distance: 97.4
click at [848, 231] on h1 "Молочний шоколад з вишневим марципаном" at bounding box center [912, 219] width 335 height 43
copy h1 "Молочний шоколад з вишневим марципаном"
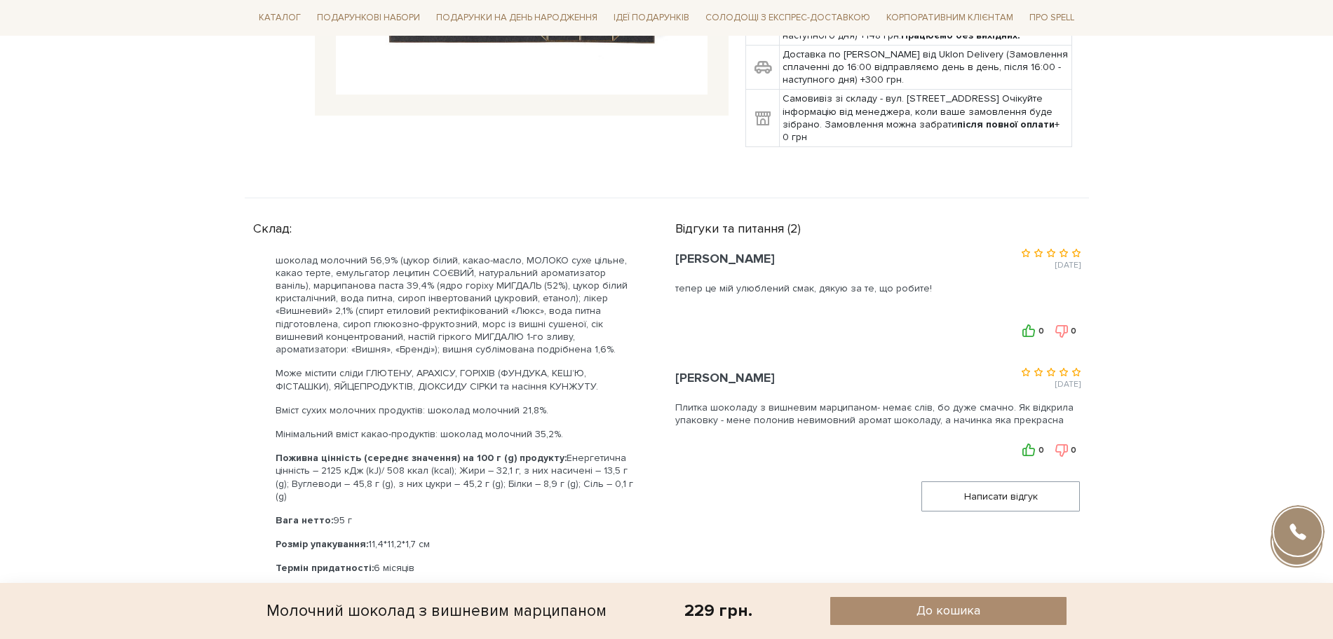
scroll to position [526, 0]
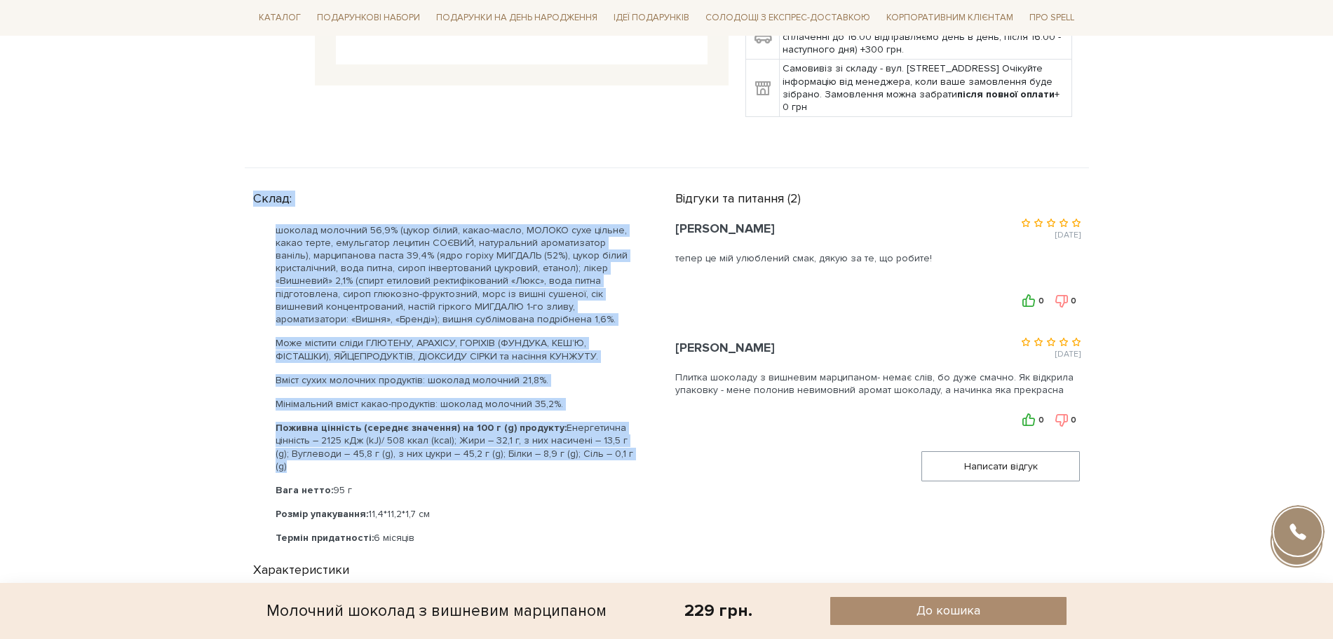
drag, startPoint x: 252, startPoint y: 182, endPoint x: 632, endPoint y: 441, distance: 460.0
click at [632, 441] on div "Склад: шоколад молочний 56,9% (цукор білий, какао-масло, МОЛОКО сухе цільне, ка…" at bounding box center [455, 365] width 405 height 360
copy div "Склад: шоколад молочний 56,9% (цукор білий, какао-масло, МОЛОКО сухе цільне, ка…"
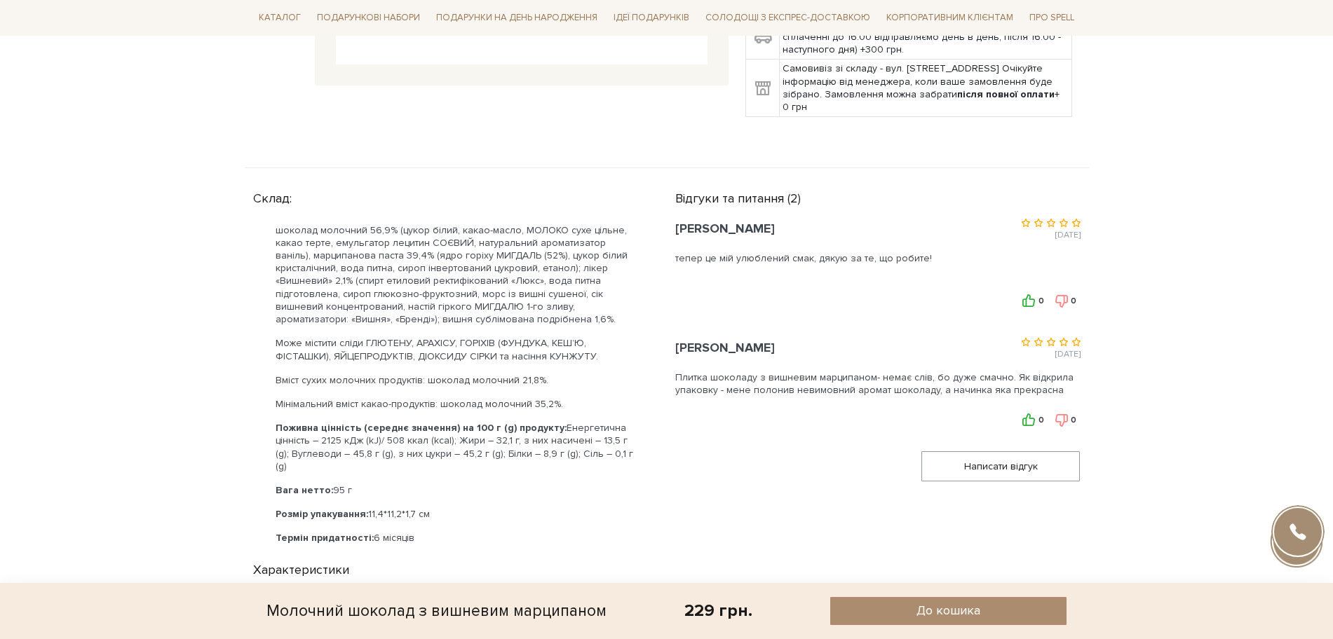
click at [323, 484] on p "Вага нетто: 95 г" at bounding box center [458, 490] width 366 height 13
drag, startPoint x: 273, startPoint y: 462, endPoint x: 353, endPoint y: 462, distance: 79.2
click at [353, 462] on ul "шоколад молочний 56,9% (цукор білий, какао-масло, МОЛОКО сухе цільне, какао тер…" at bounding box center [447, 384] width 388 height 321
copy p "Вага нетто: 95 г"
drag, startPoint x: 277, startPoint y: 509, endPoint x: 442, endPoint y: 512, distance: 164.8
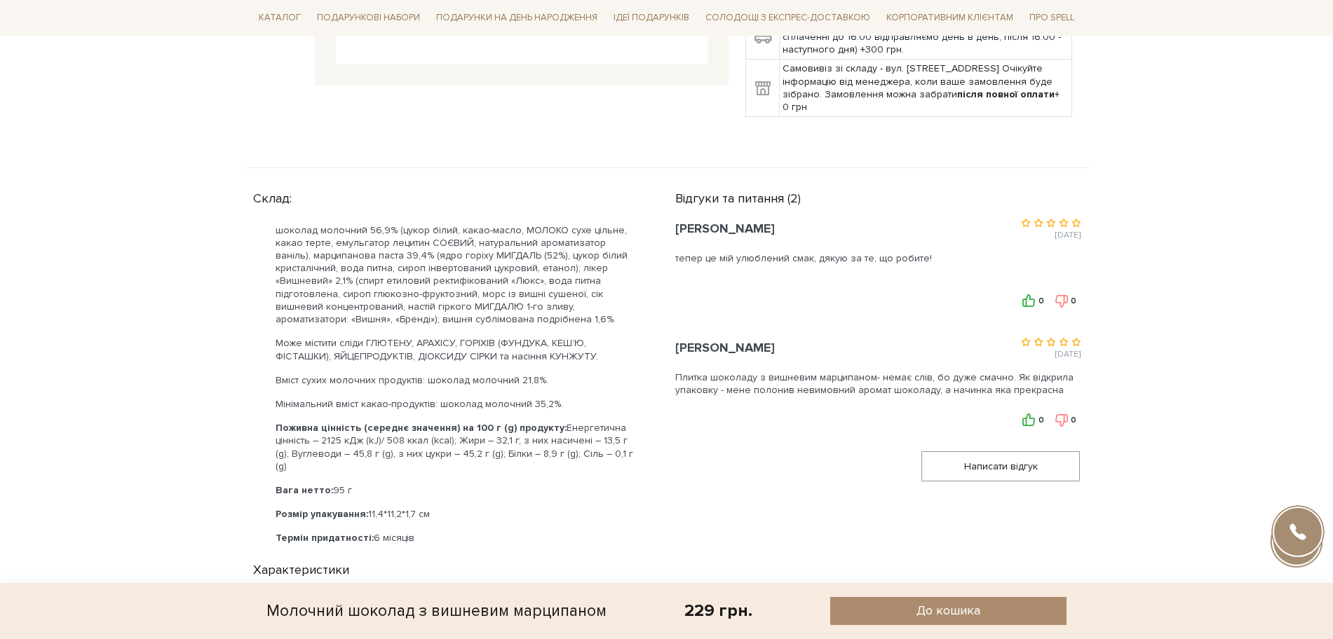
click at [442, 532] on p "Термін придатності: 6 місяців" at bounding box center [458, 538] width 366 height 13
copy p "Термін придатності: 6 місяців"
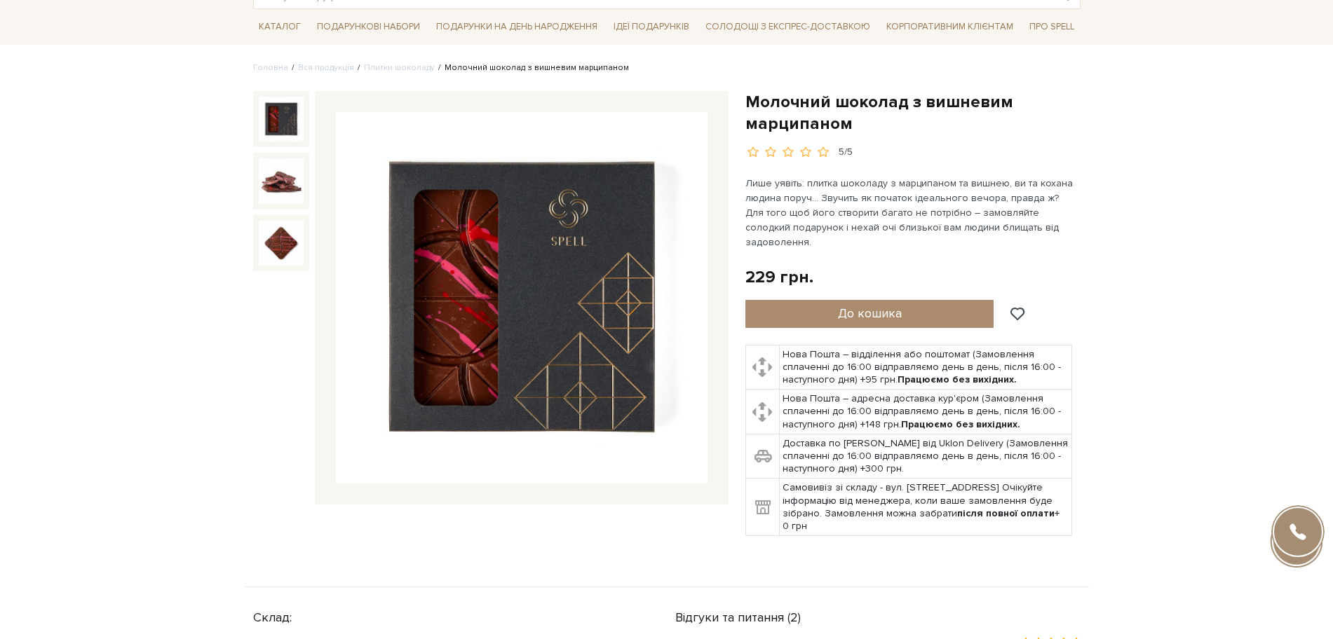
scroll to position [88, 0]
